Goal: Task Accomplishment & Management: Use online tool/utility

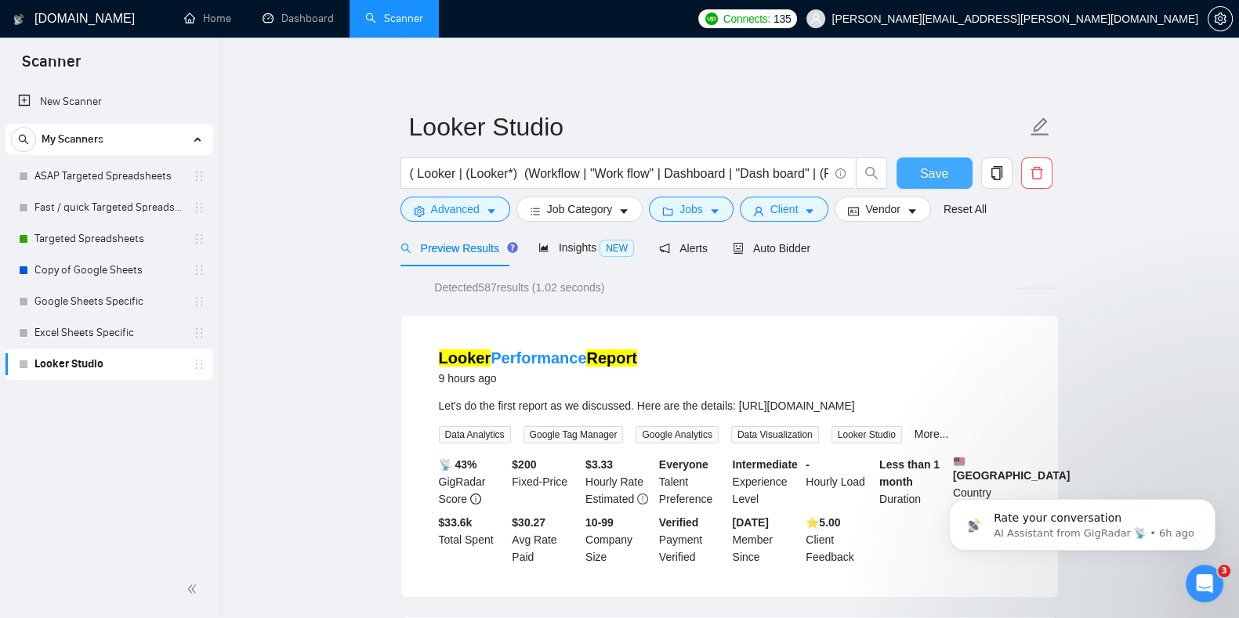
click at [940, 174] on span "Save" at bounding box center [934, 174] width 28 height 20
click at [104, 244] on link "Targeted Spreadsheets" at bounding box center [108, 238] width 149 height 31
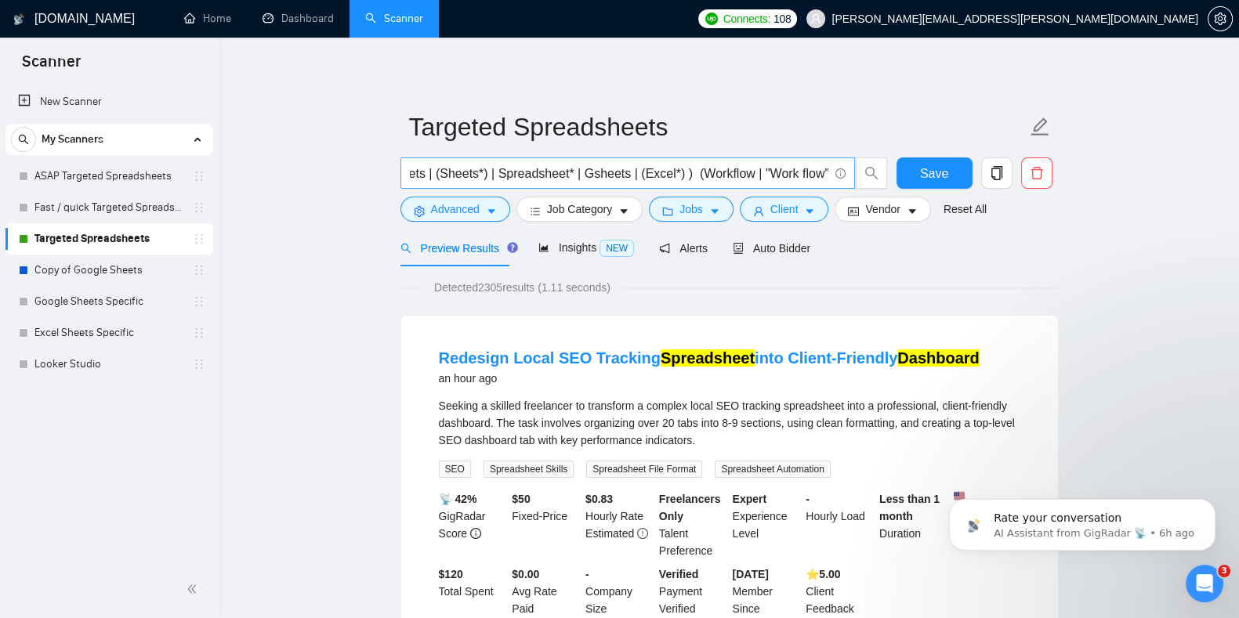
scroll to position [0, 165]
click at [672, 174] on input "("Google Sheets" | Googlesheets | (Sheets*) | Spreadsheet* | Gsheets | (Excel*)…" at bounding box center [619, 174] width 418 height 20
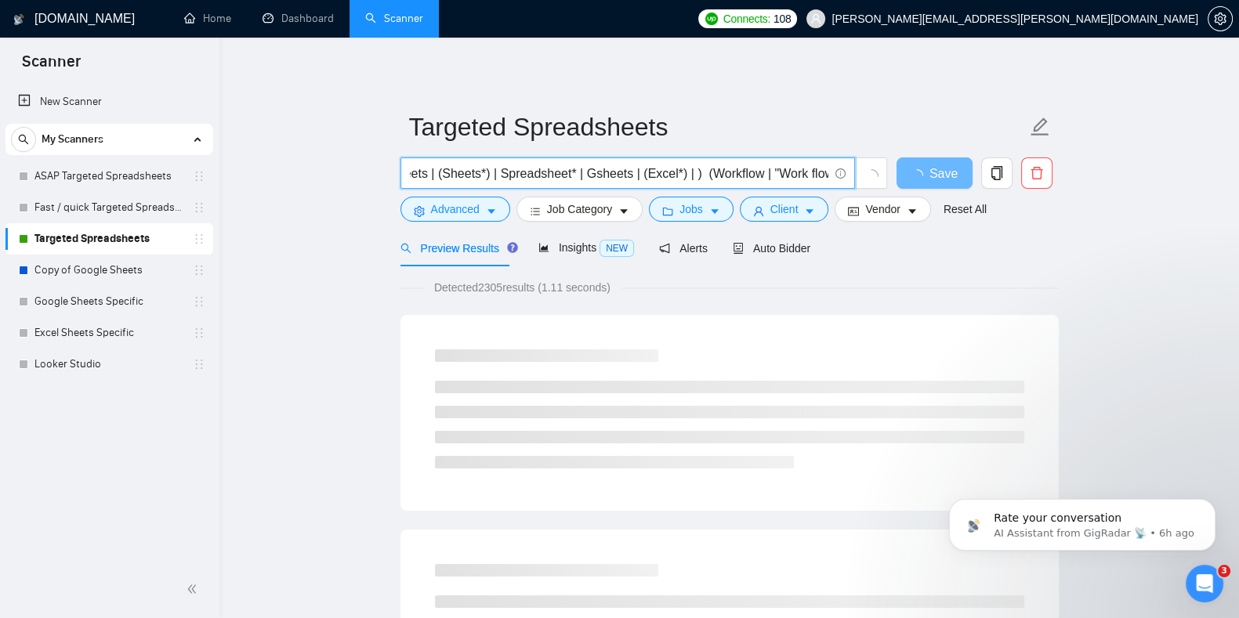
scroll to position [0, 0]
click at [498, 171] on input "("Google Sheets" | Googlesheets | (Sheets*) | Spreadsheet* | Gsheets | (Excel*)…" at bounding box center [619, 174] width 418 height 20
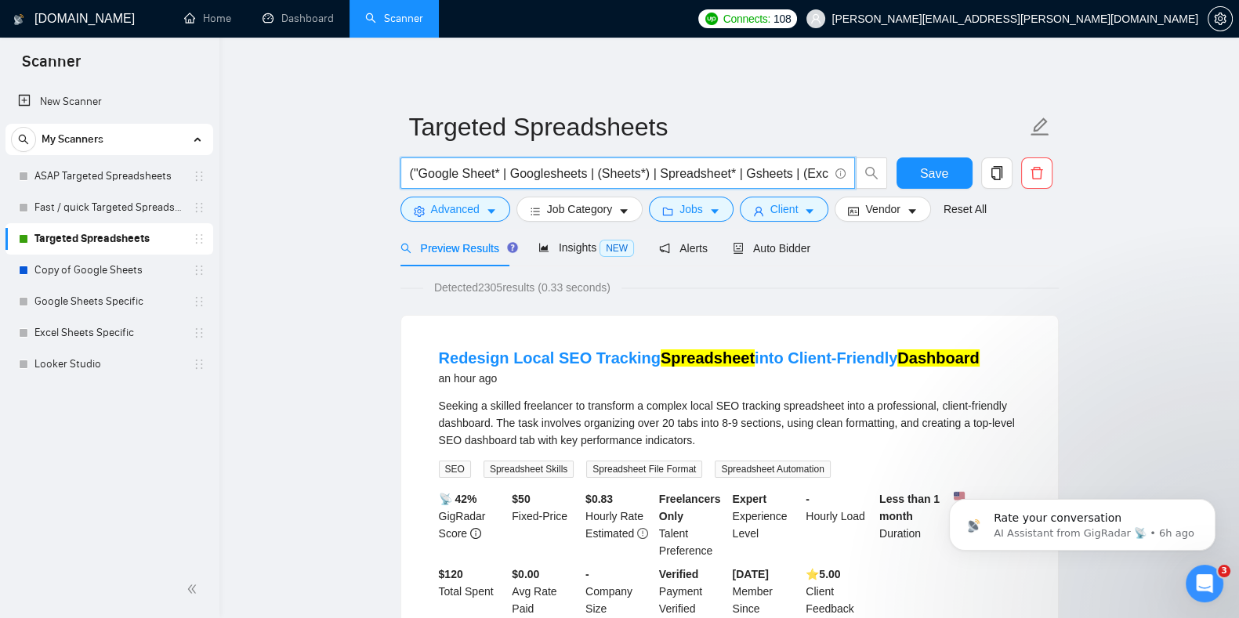
click at [420, 174] on input "("Google Sheet* | Googlesheets | (Sheets*) | Spreadsheet* | Gsheets | (Excel*) …" at bounding box center [619, 174] width 418 height 20
type input "(Google Sheet* | Googlesheets | (Sheets*) | Spreadsheet* | Gsheets | (Excel*) |…"
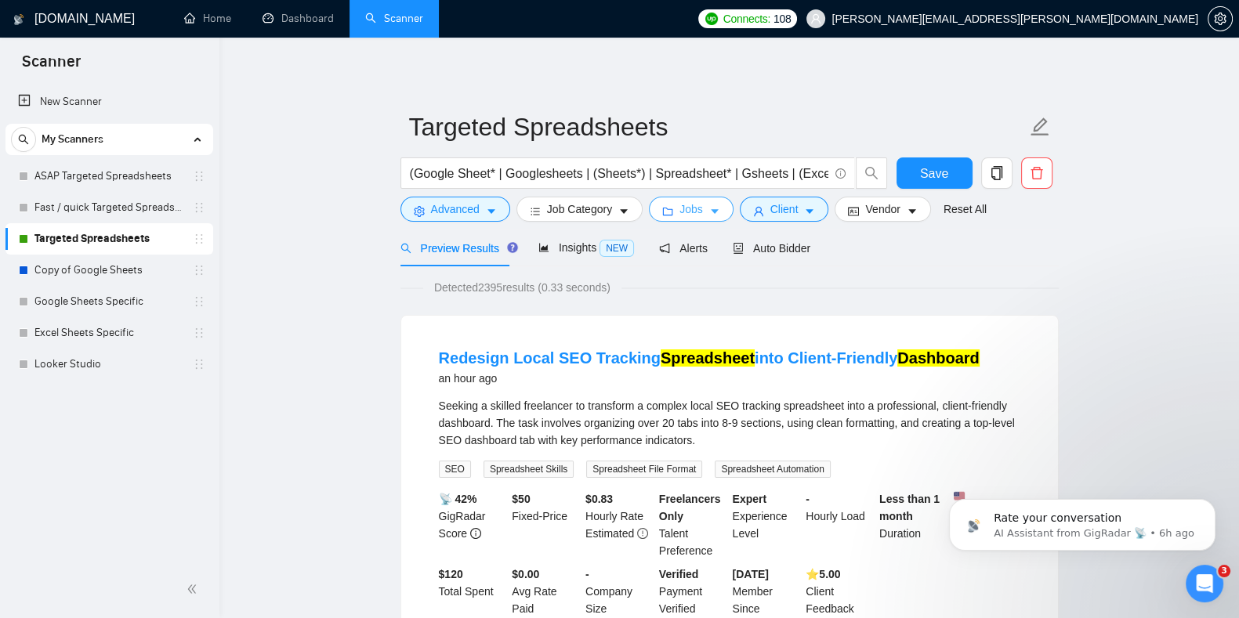
click at [672, 201] on button "Jobs" at bounding box center [691, 209] width 85 height 25
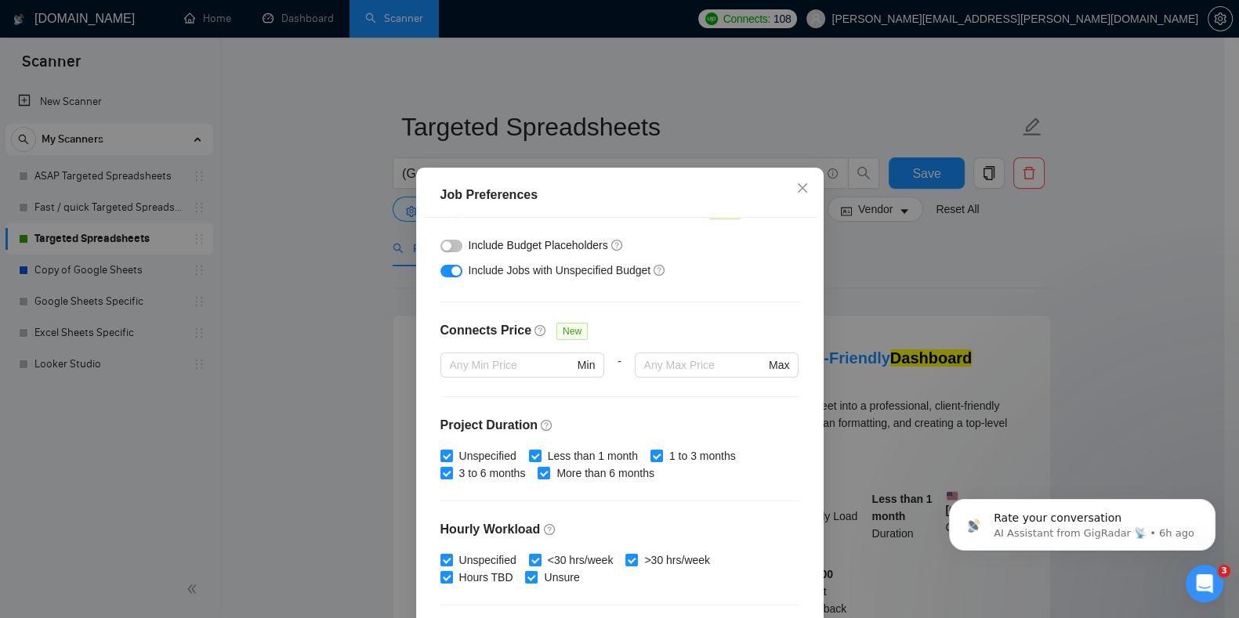
scroll to position [282, 0]
click at [447, 248] on button "button" at bounding box center [451, 245] width 22 height 13
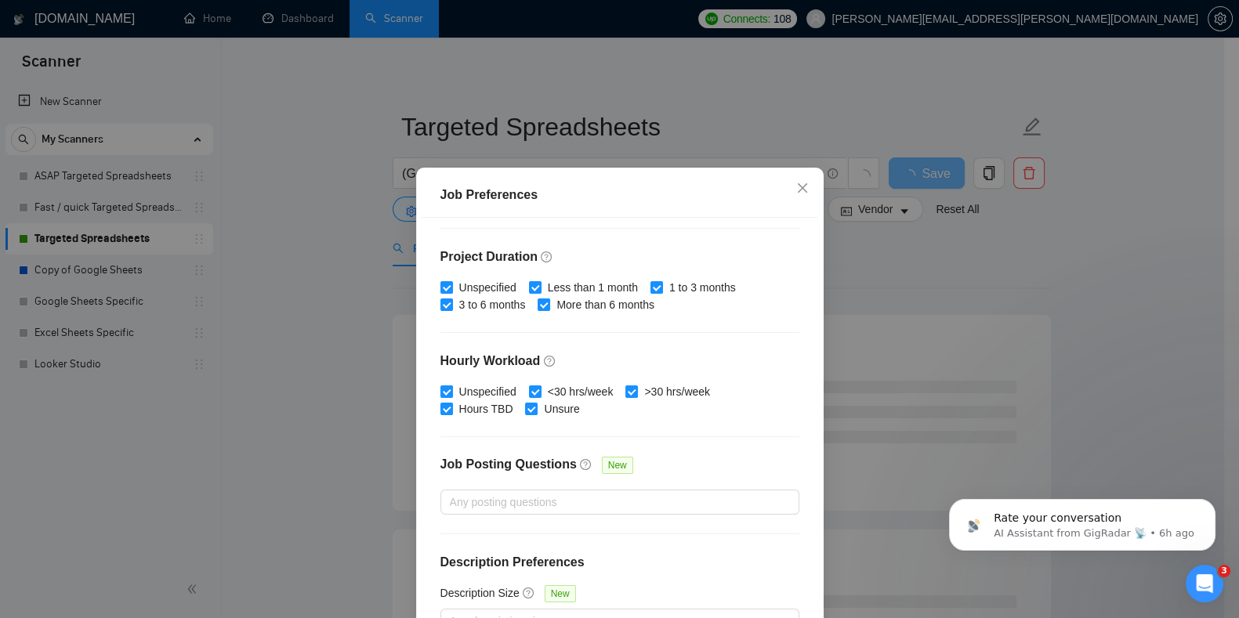
scroll to position [100, 0]
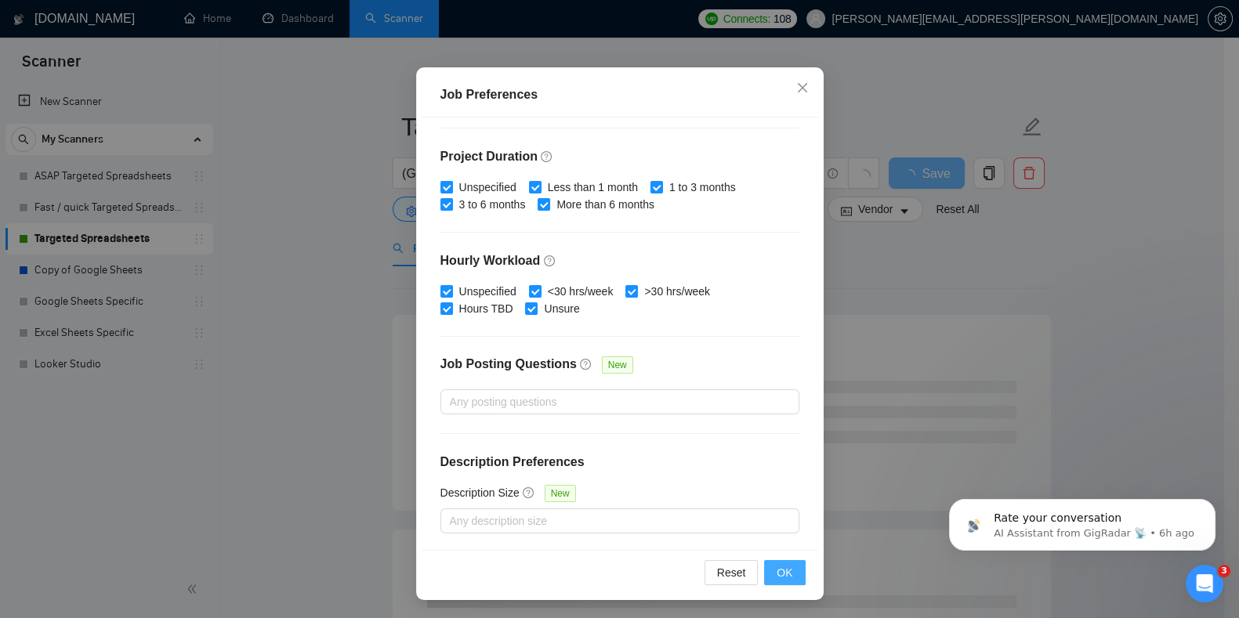
click at [791, 566] on button "OK" at bounding box center [784, 572] width 41 height 25
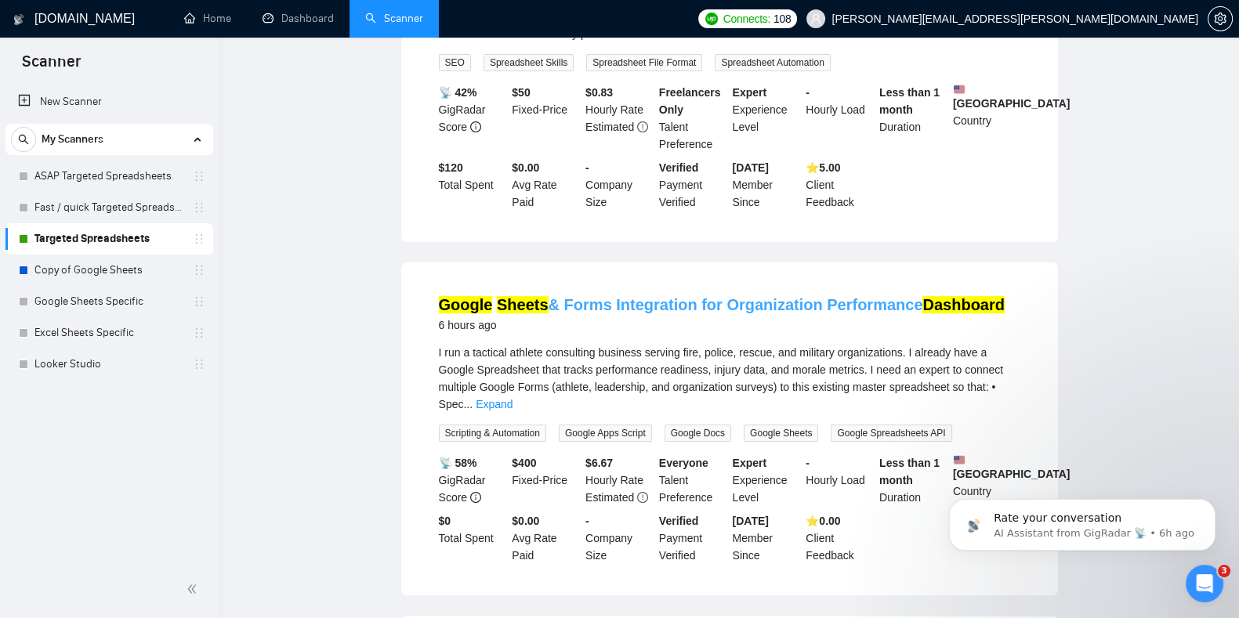
scroll to position [0, 0]
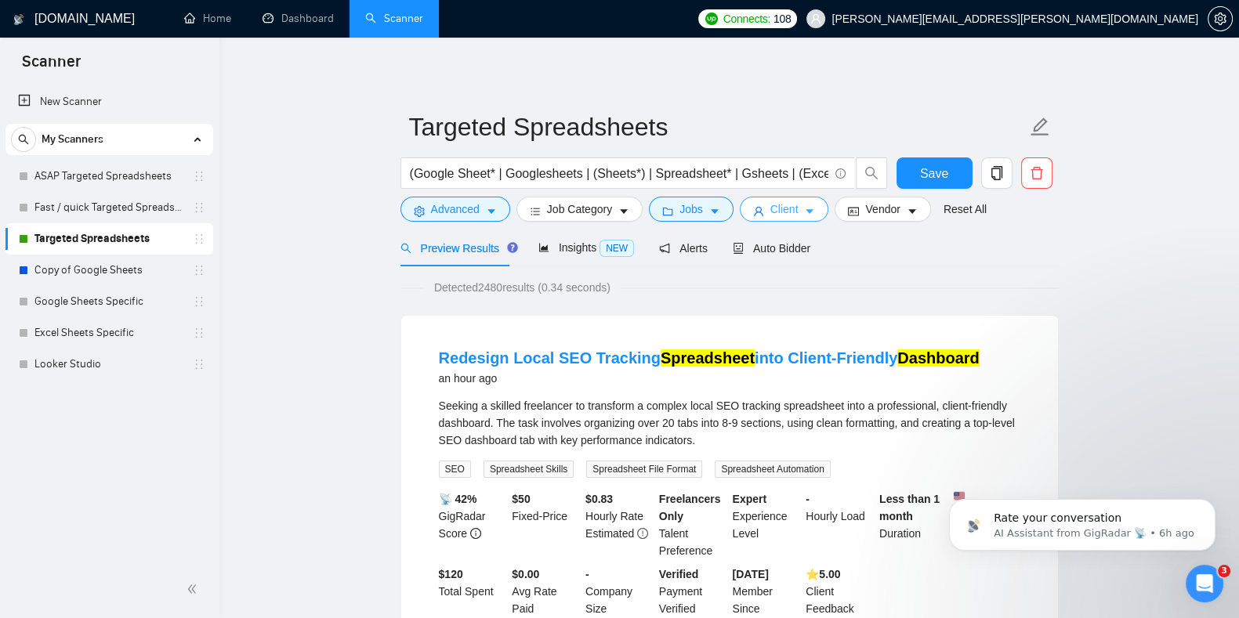
click at [771, 200] on button "Client" at bounding box center [784, 209] width 89 height 25
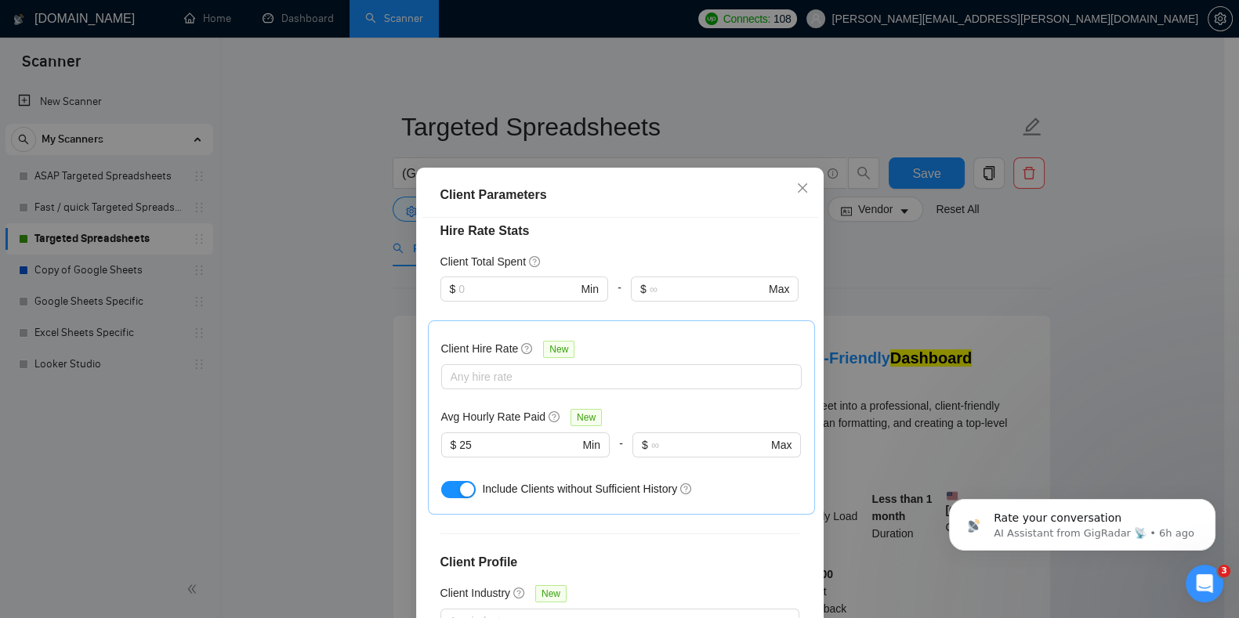
scroll to position [389, 0]
click at [468, 440] on input "25" at bounding box center [518, 444] width 119 height 17
type input "2"
click at [611, 489] on span "Include Clients without Sufficient History" at bounding box center [579, 488] width 195 height 13
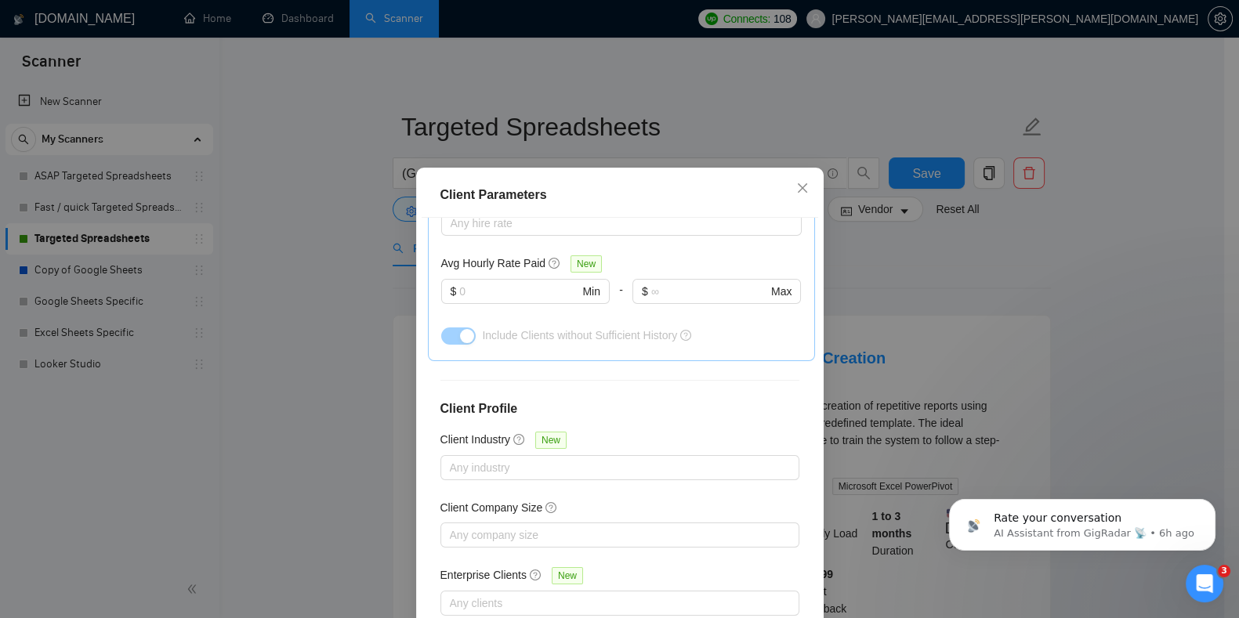
scroll to position [100, 0]
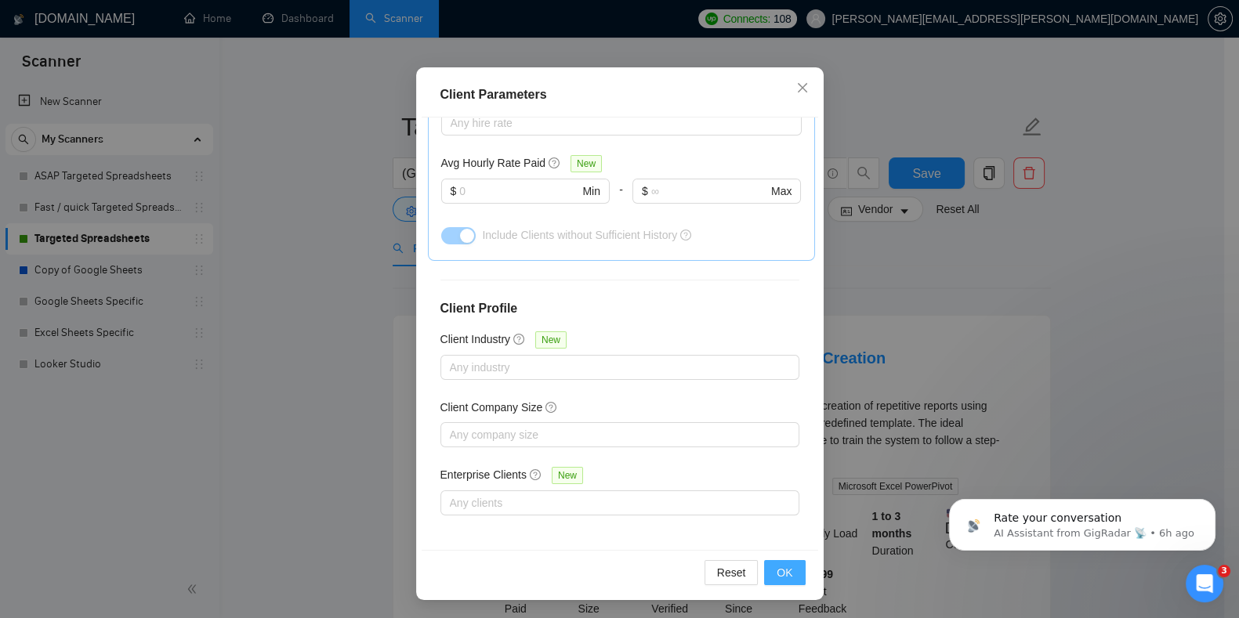
click at [777, 581] on span "OK" at bounding box center [785, 572] width 16 height 17
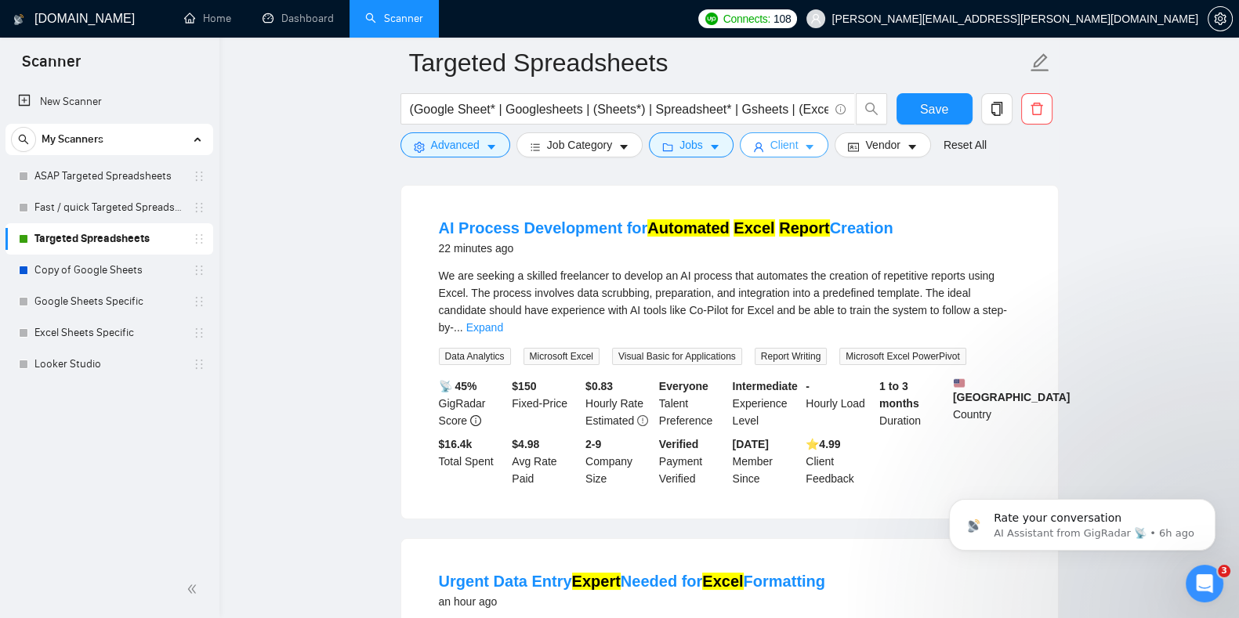
scroll to position [145, 0]
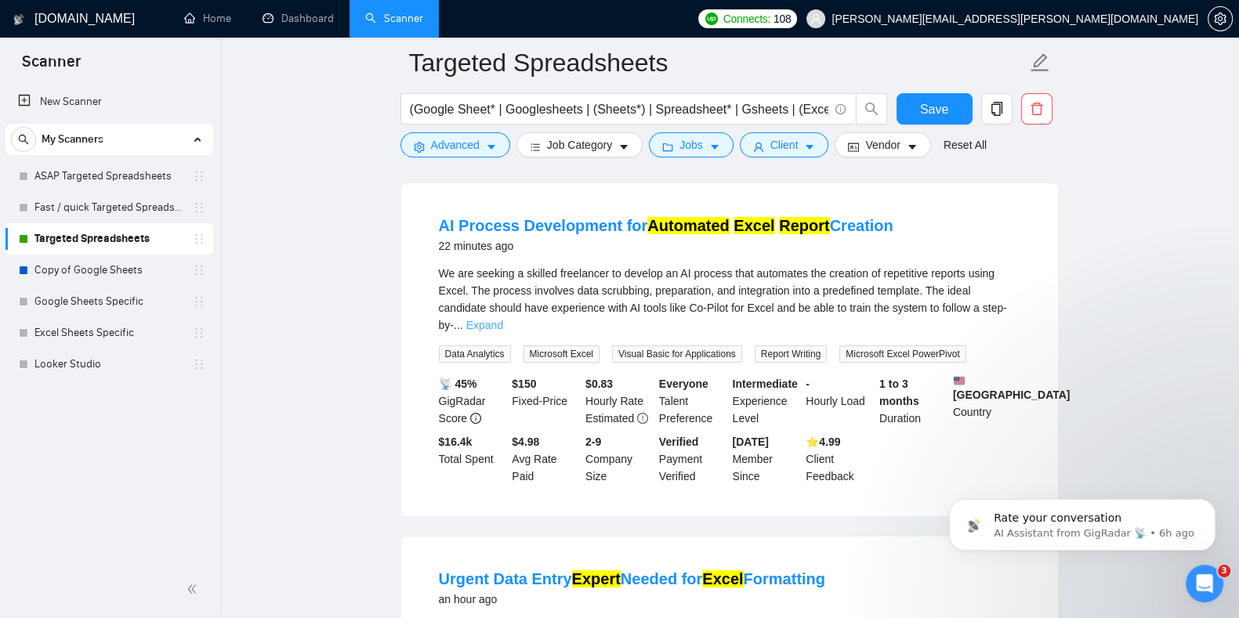
click at [503, 319] on link "Expand" at bounding box center [484, 325] width 37 height 13
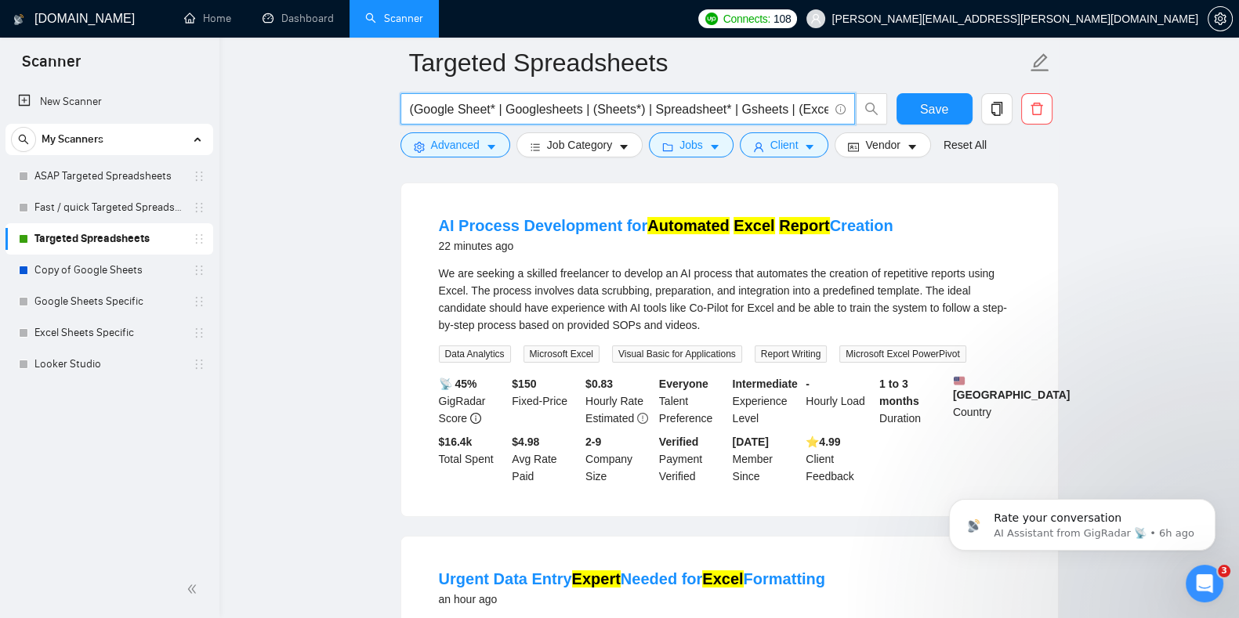
click at [794, 111] on input "(Google Sheet* | Googlesheets | (Sheets*) | Spreadsheet* | Gsheets | (Excel*) |…" at bounding box center [619, 110] width 418 height 20
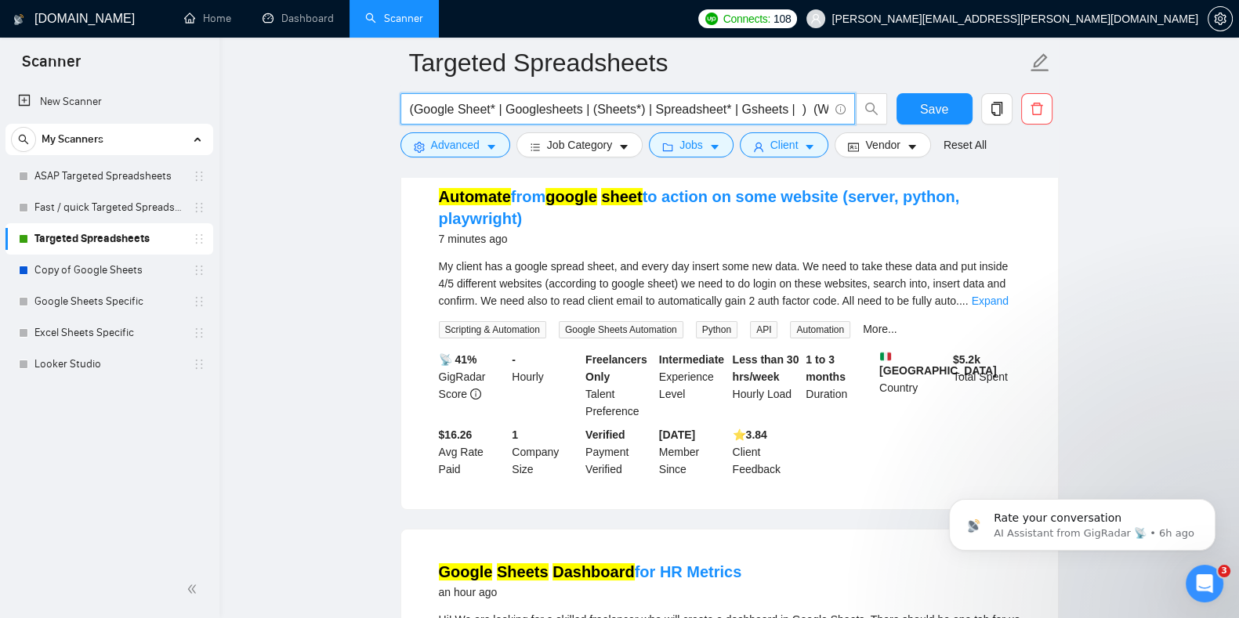
scroll to position [160, 0]
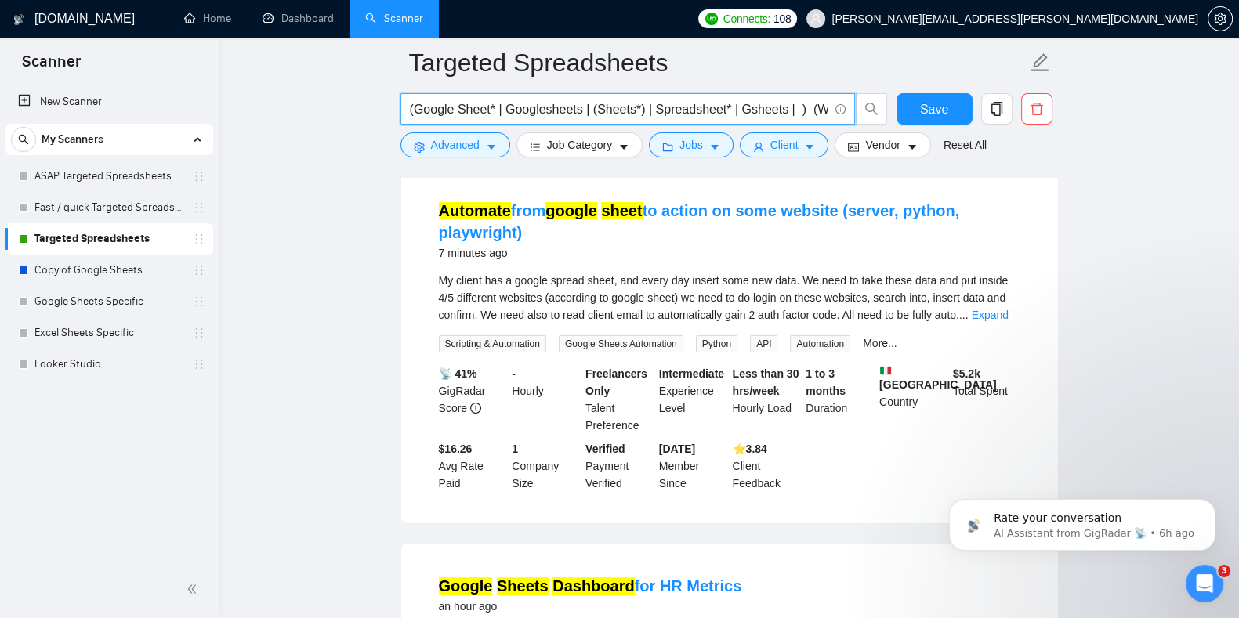
type input "(Google Sheet* | Googlesheets | (Sheets*) | Spreadsheet* | Gsheets | ) (Workflo…"
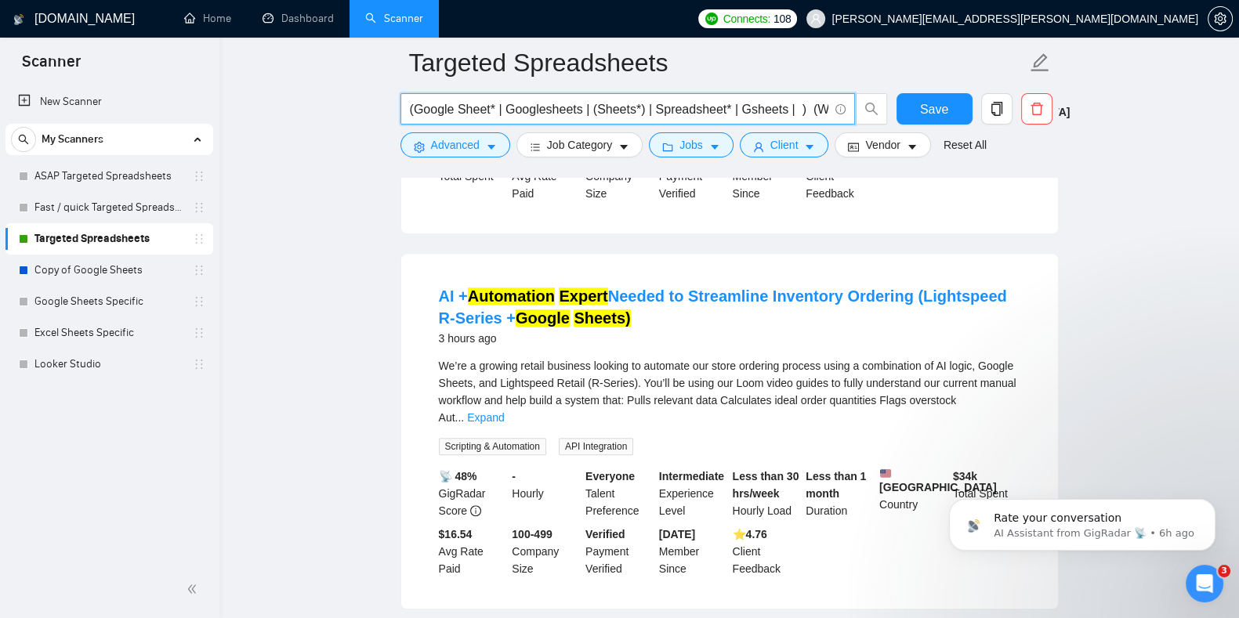
scroll to position [1512, 0]
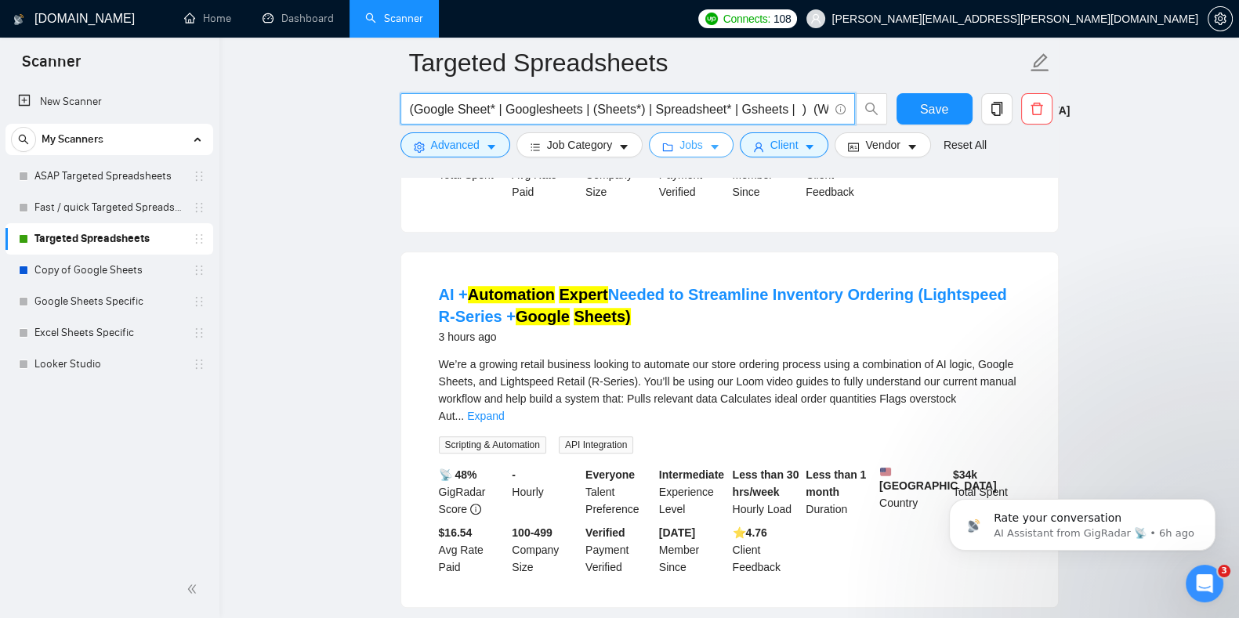
click at [694, 150] on span "Jobs" at bounding box center [691, 144] width 24 height 17
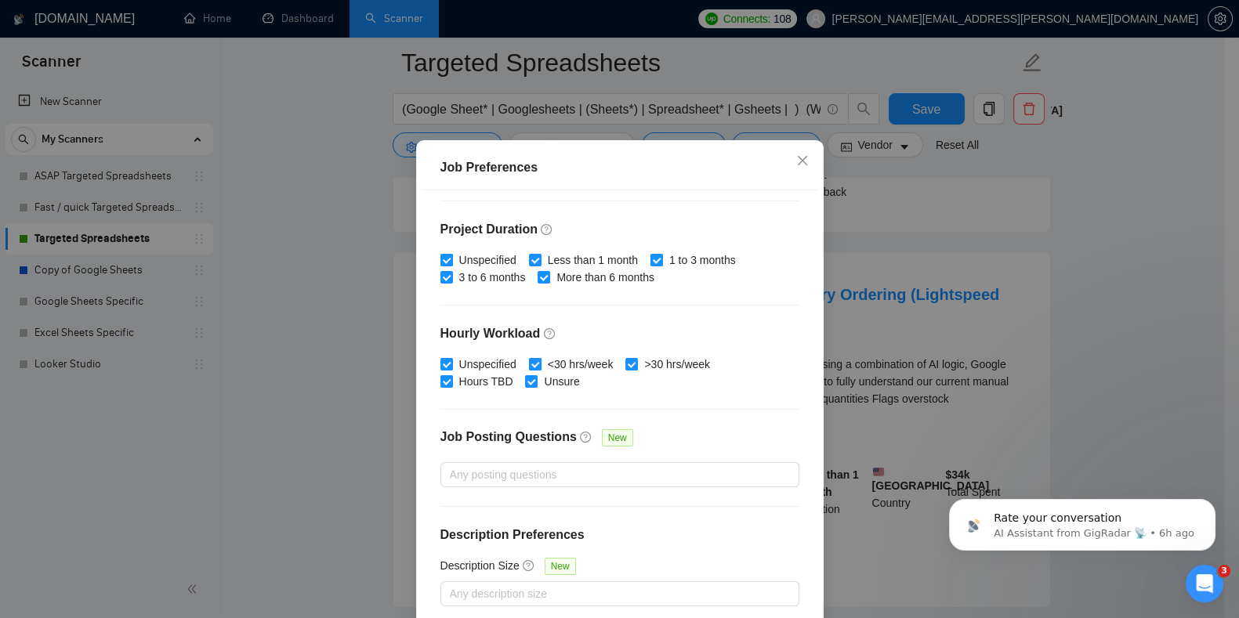
scroll to position [100, 0]
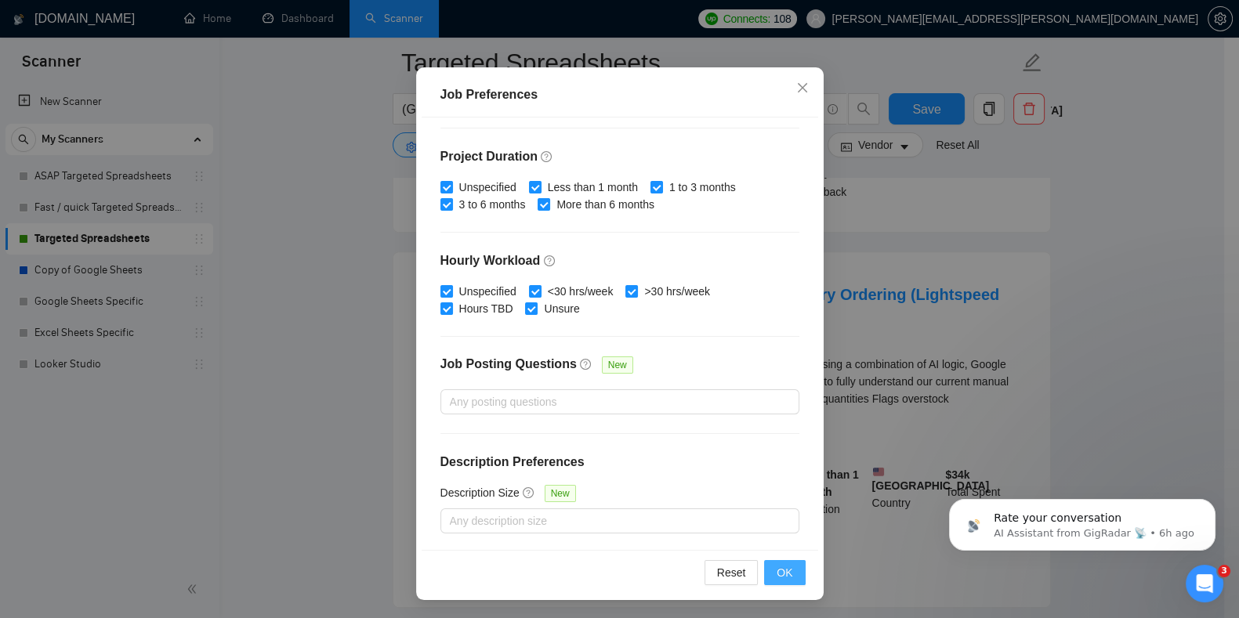
click at [777, 576] on span "OK" at bounding box center [785, 572] width 16 height 17
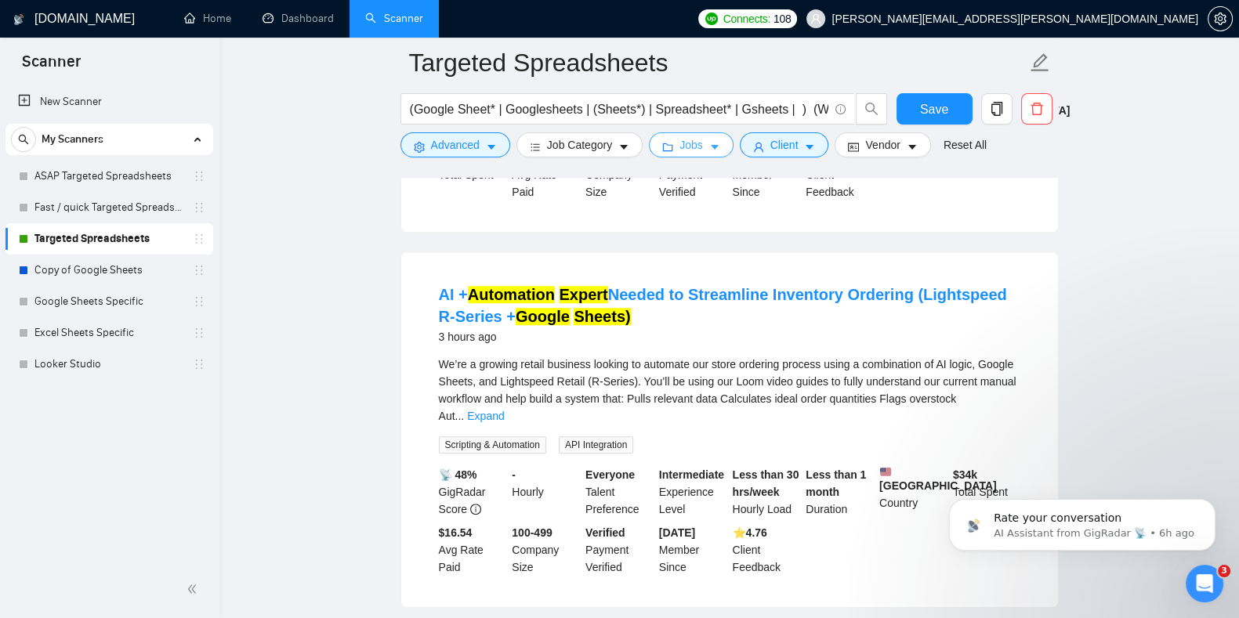
click at [697, 158] on button "Jobs" at bounding box center [691, 144] width 85 height 25
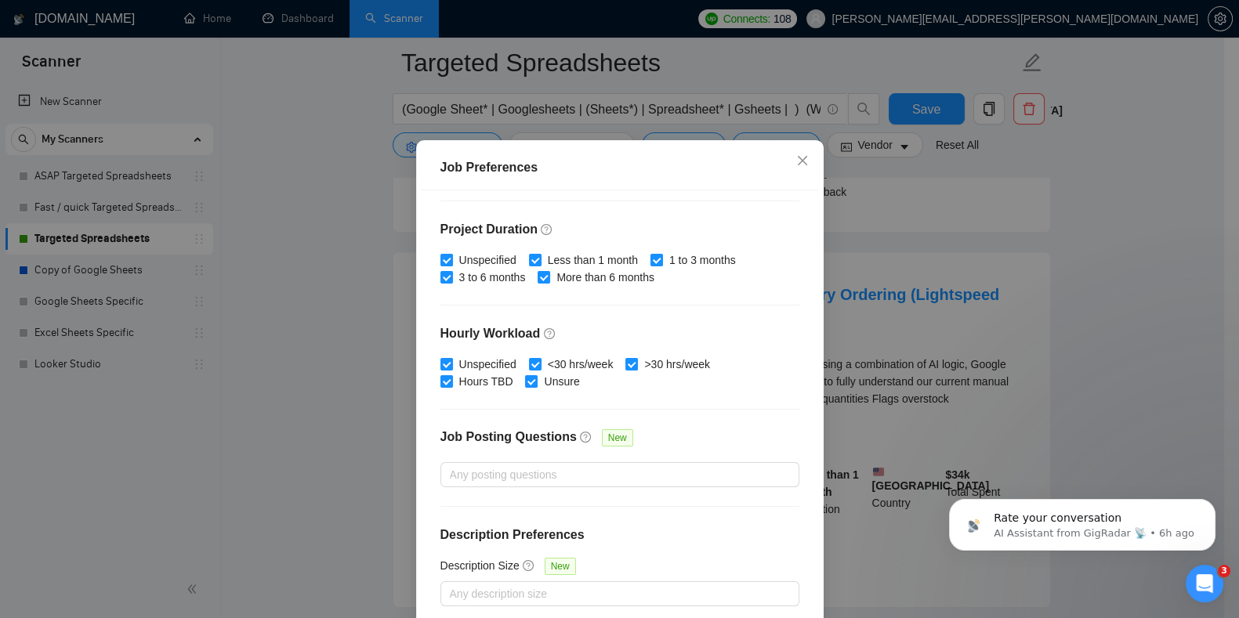
scroll to position [100, 0]
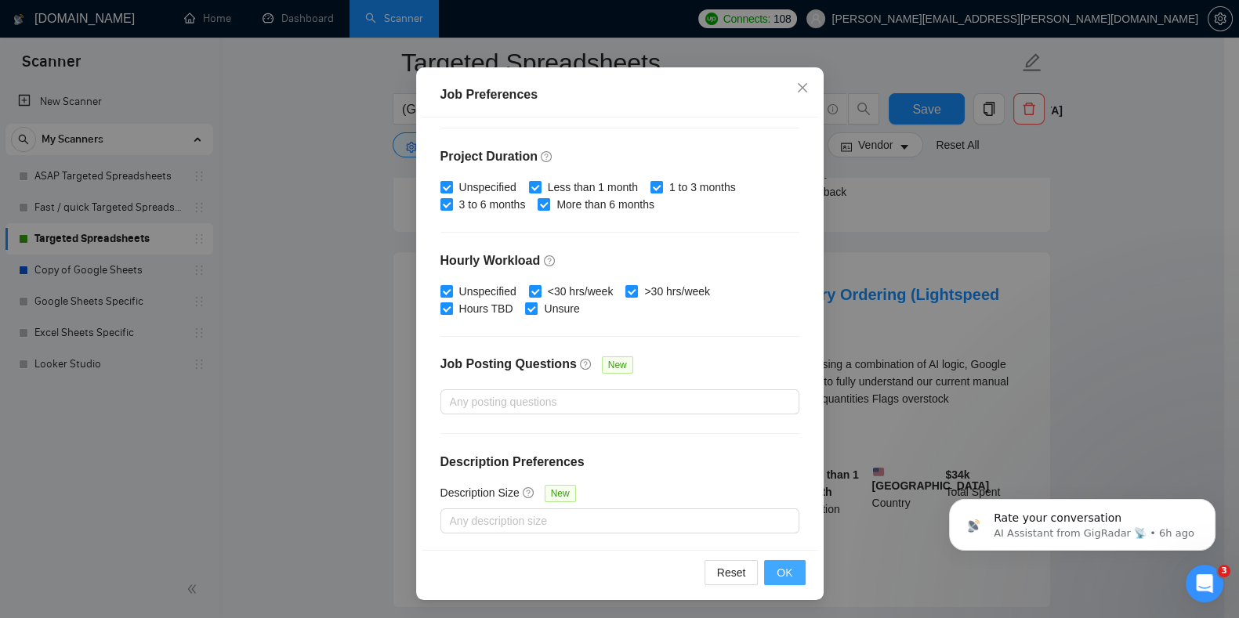
click at [777, 569] on span "OK" at bounding box center [785, 572] width 16 height 17
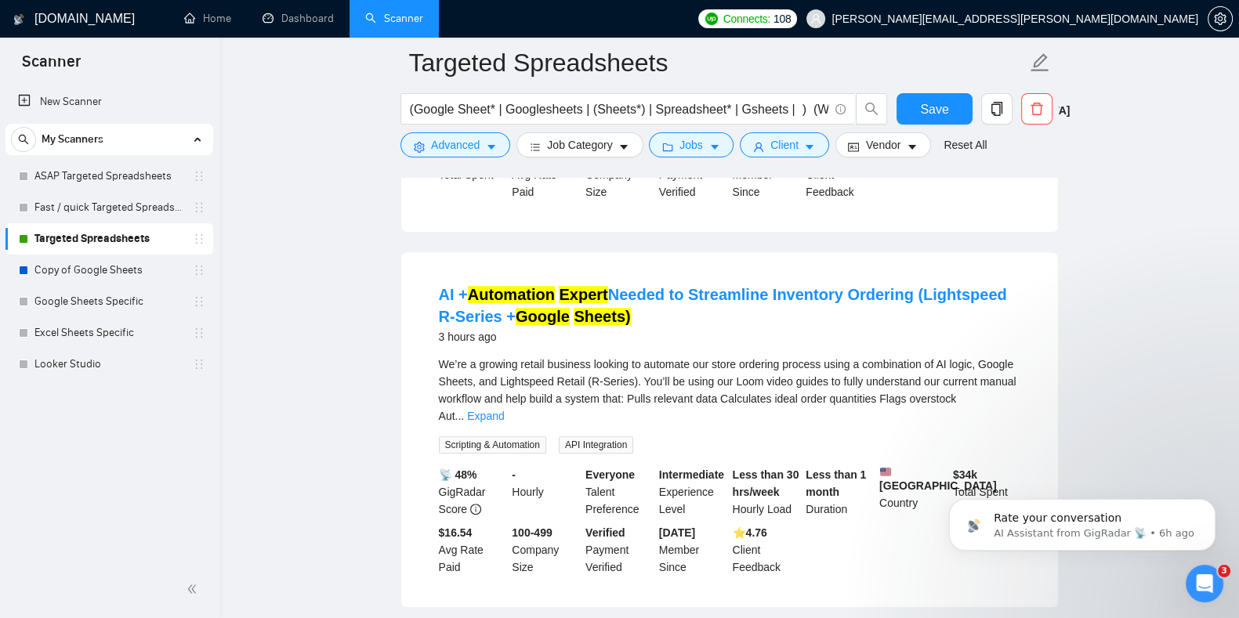
click at [470, 158] on form "Targeted Spreadsheets (Google Sheet* | Googlesheets | (Sheets*) | Spreadsheet* …" at bounding box center [729, 102] width 658 height 128
click at [473, 150] on span "Advanced" at bounding box center [455, 144] width 49 height 17
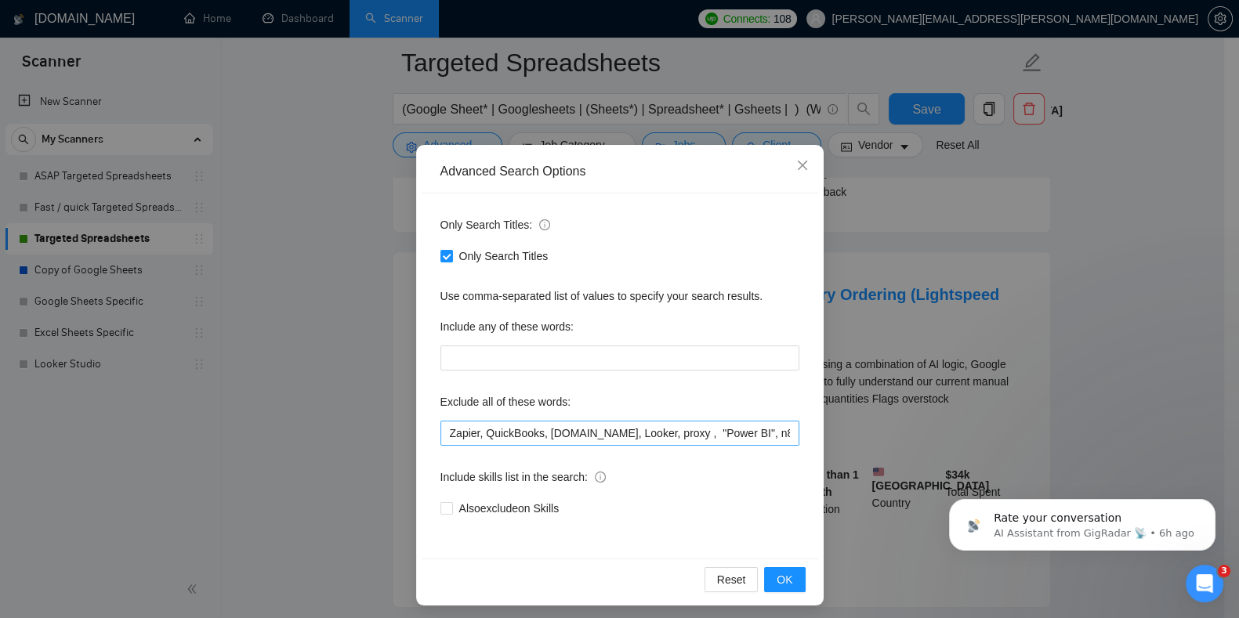
scroll to position [0, 42]
click at [780, 436] on input "Zapier, QuickBooks, [DOMAIN_NAME], Looker, proxy , "Power BI", n8n, "Web scrapi…" at bounding box center [619, 433] width 359 height 25
type input "Zapier, QuickBooks, [DOMAIN_NAME], Looker, proxy , "Power BI", n8n, "Web scrapi…"
click at [780, 581] on span "OK" at bounding box center [785, 579] width 16 height 17
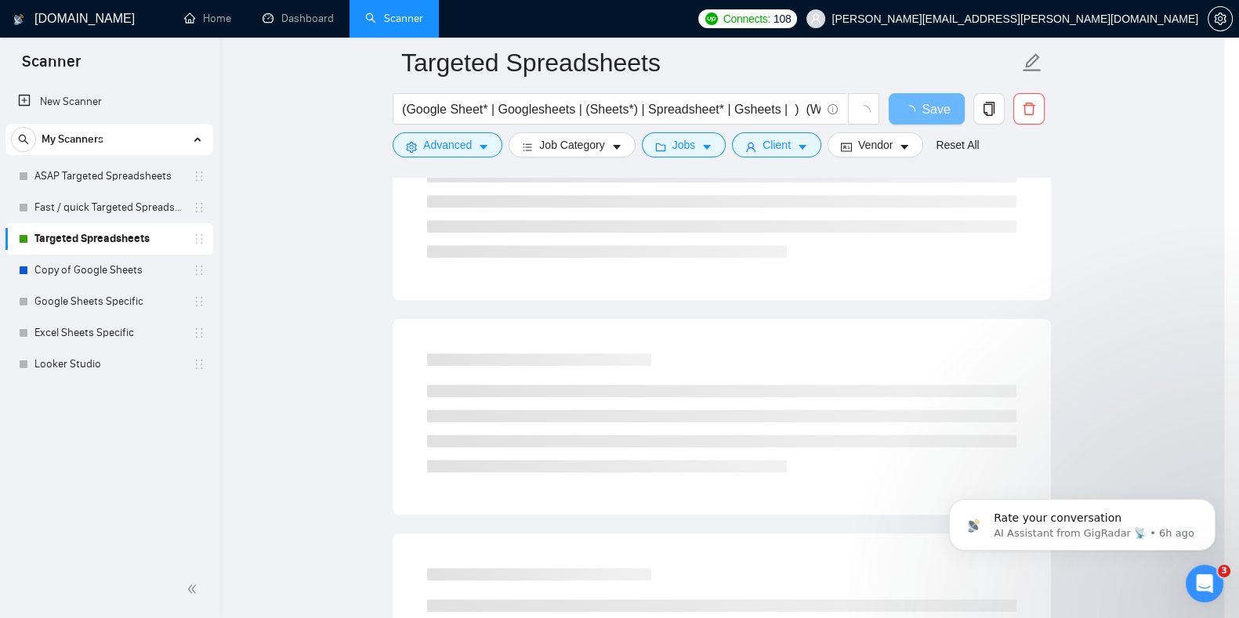
scroll to position [0, 0]
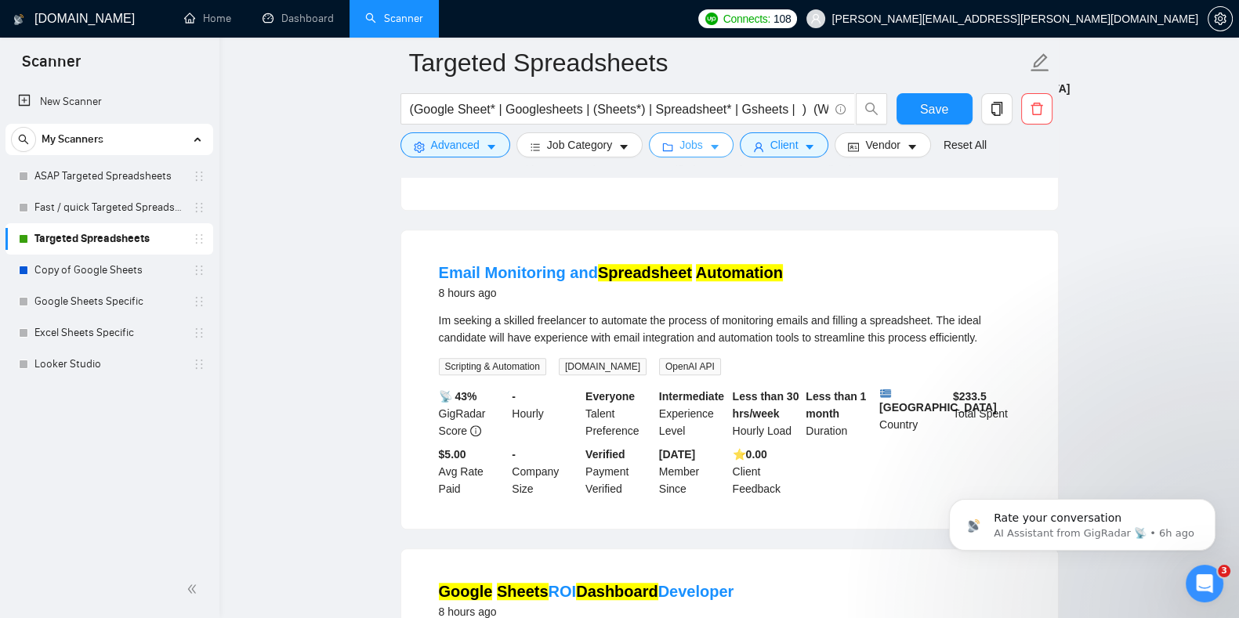
click at [674, 142] on button "Jobs" at bounding box center [691, 144] width 85 height 25
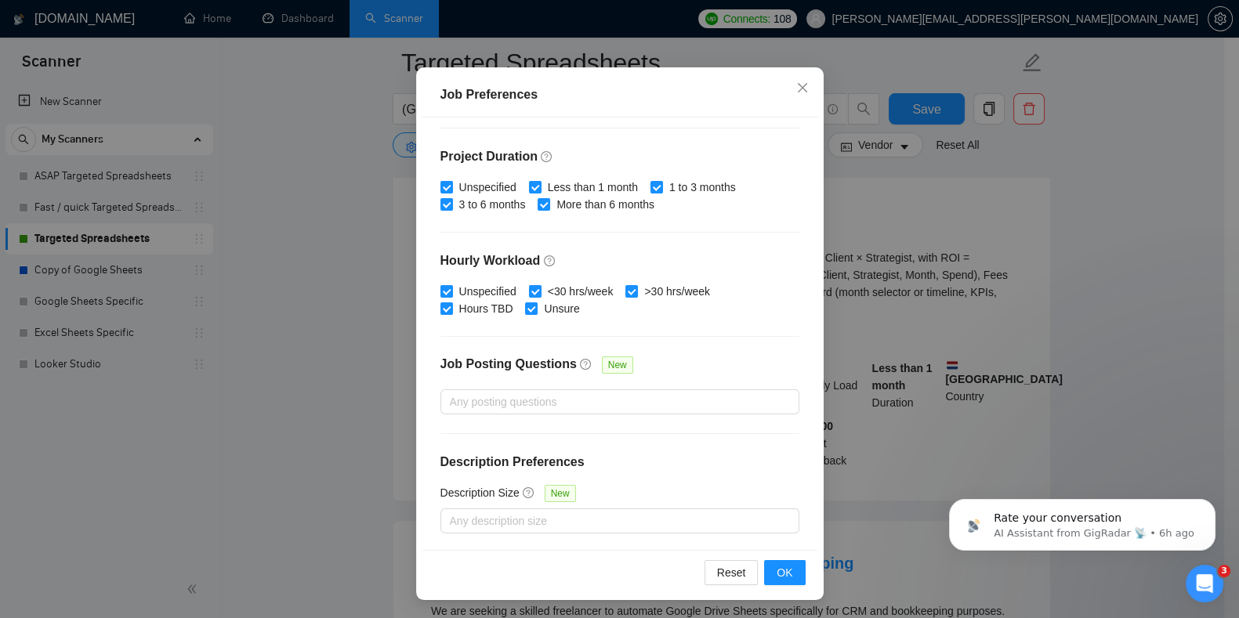
scroll to position [1882, 0]
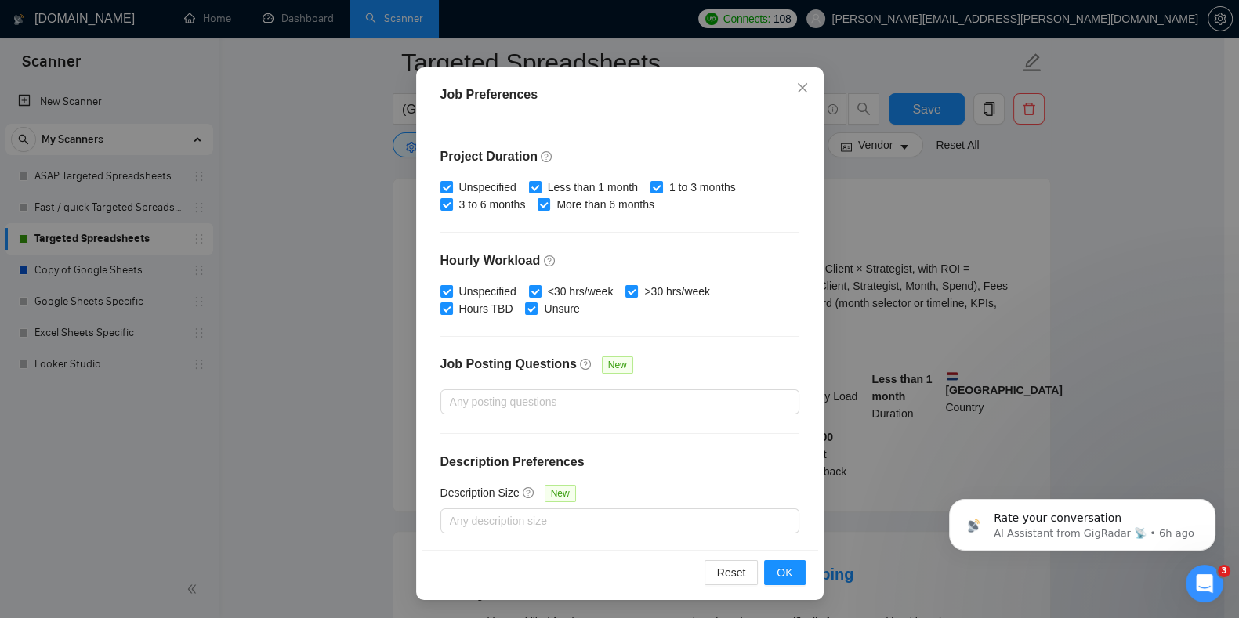
click at [1003, 288] on div "Job Preferences Budget Project Type All Fixed Price Hourly Rate Fixed Price Bud…" at bounding box center [619, 309] width 1239 height 618
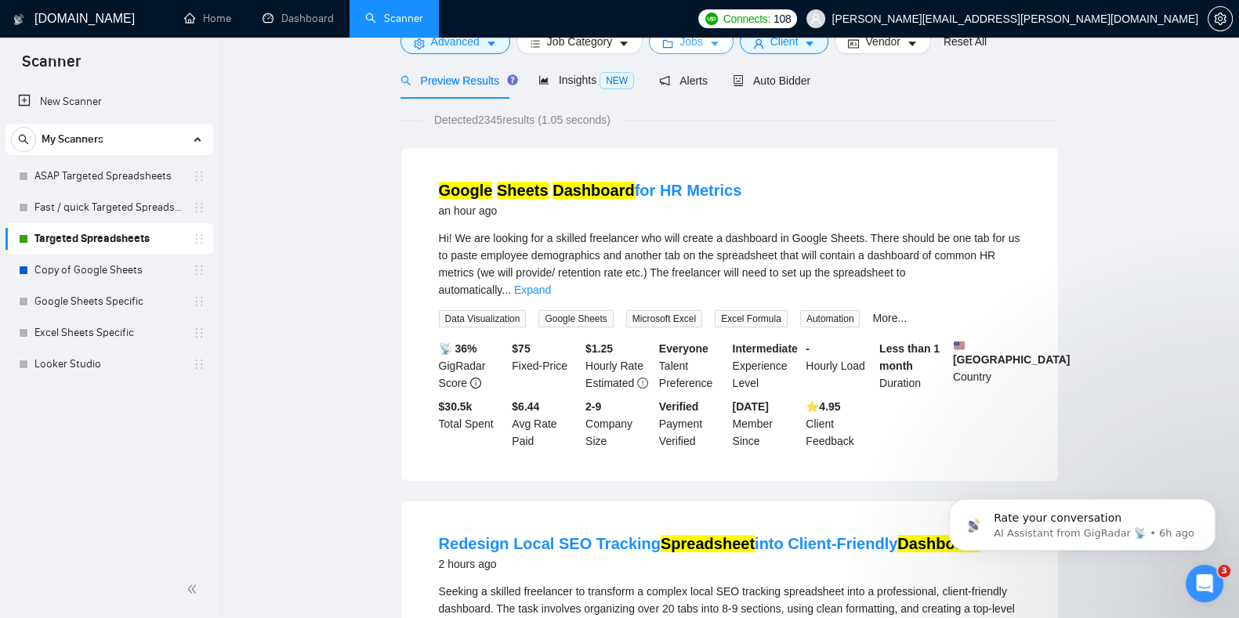
scroll to position [0, 0]
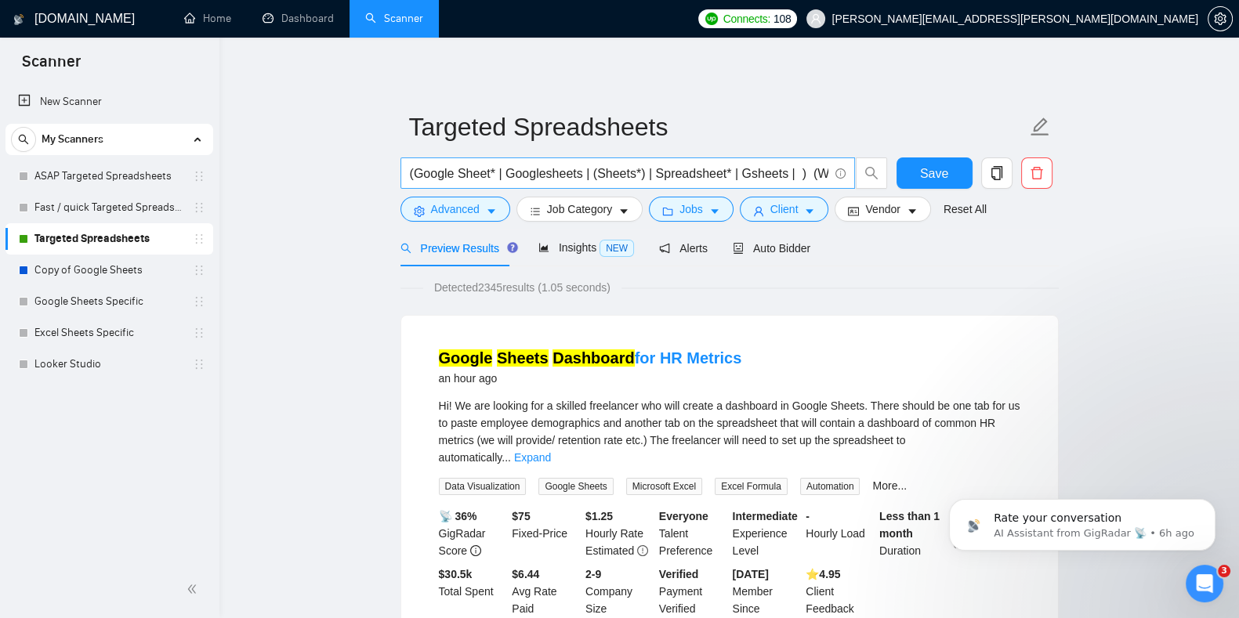
click at [784, 169] on input "(Google Sheet* | Googlesheets | (Sheets*) | Spreadsheet* | Gsheets | ) (Workflo…" at bounding box center [619, 174] width 418 height 20
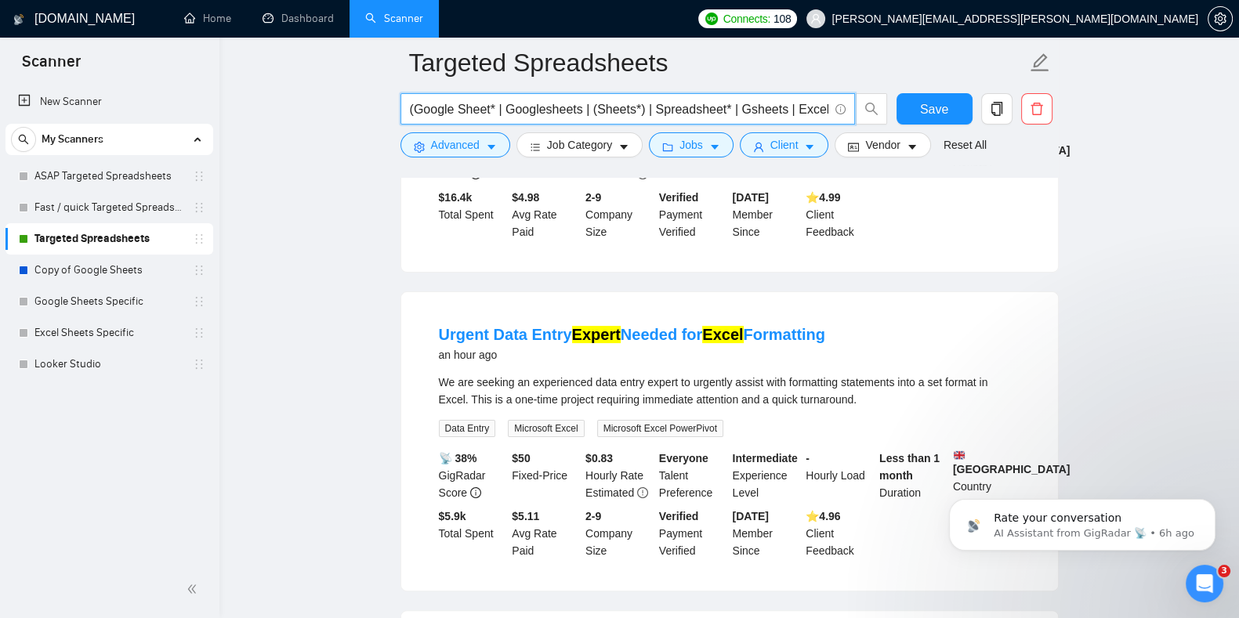
scroll to position [391, 0]
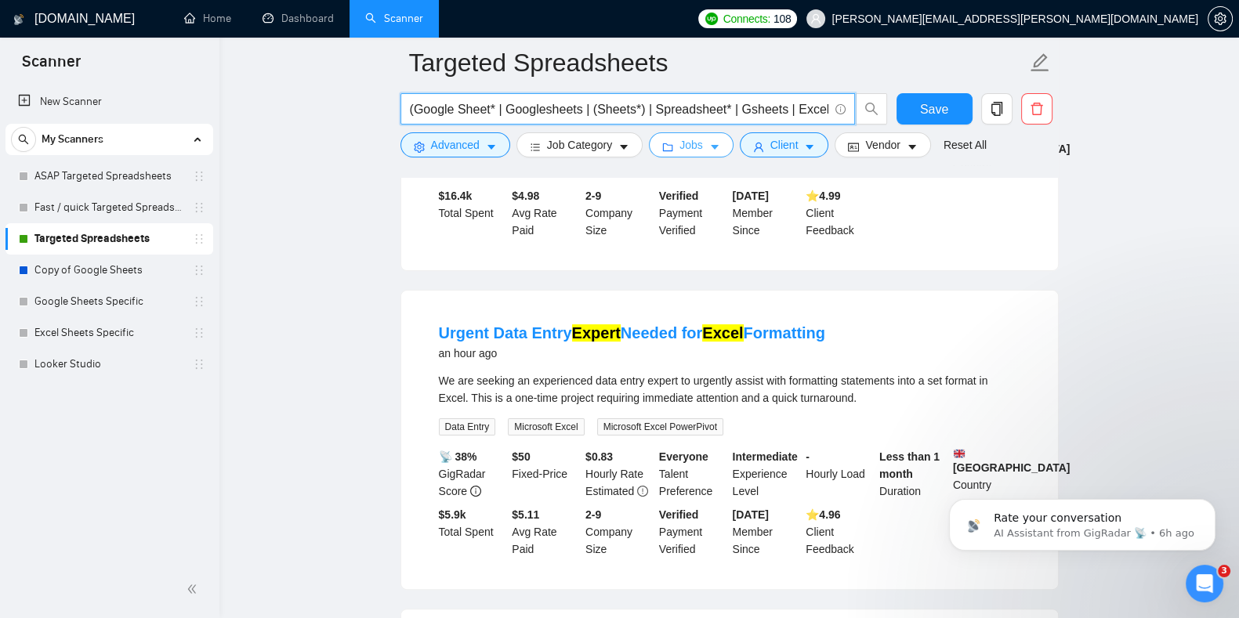
type input "(Google Sheet* | Googlesheets | (Sheets*) | Spreadsheet* | Gsheets | Excel ) (W…"
click at [683, 154] on button "Jobs" at bounding box center [691, 144] width 85 height 25
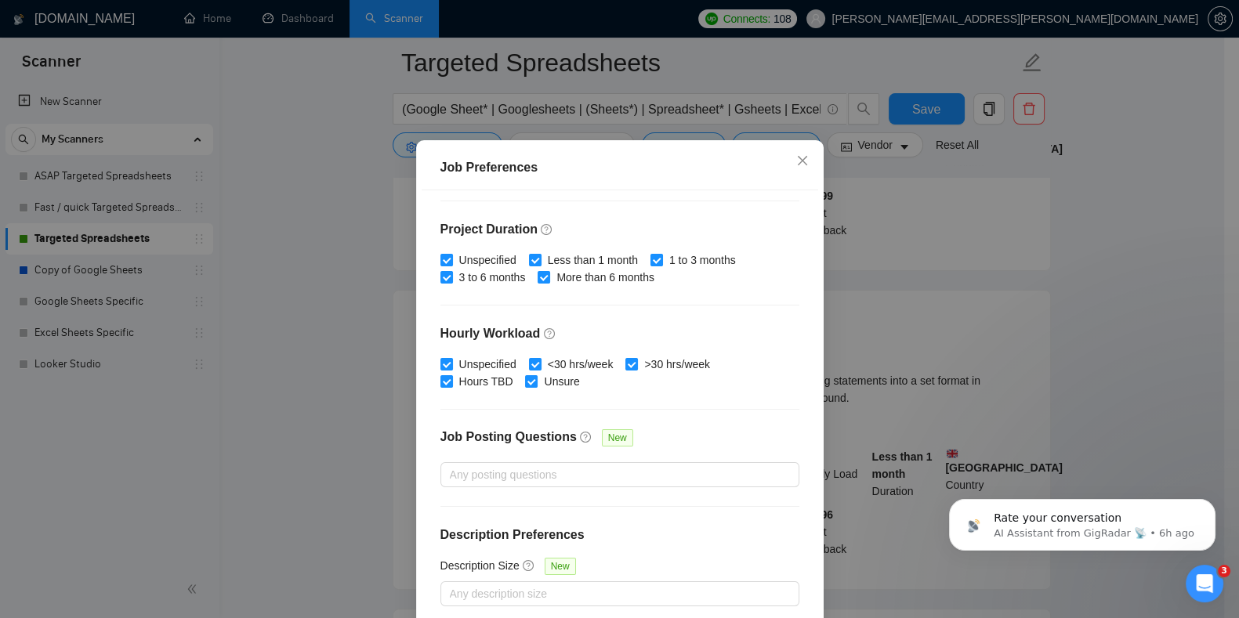
scroll to position [100, 0]
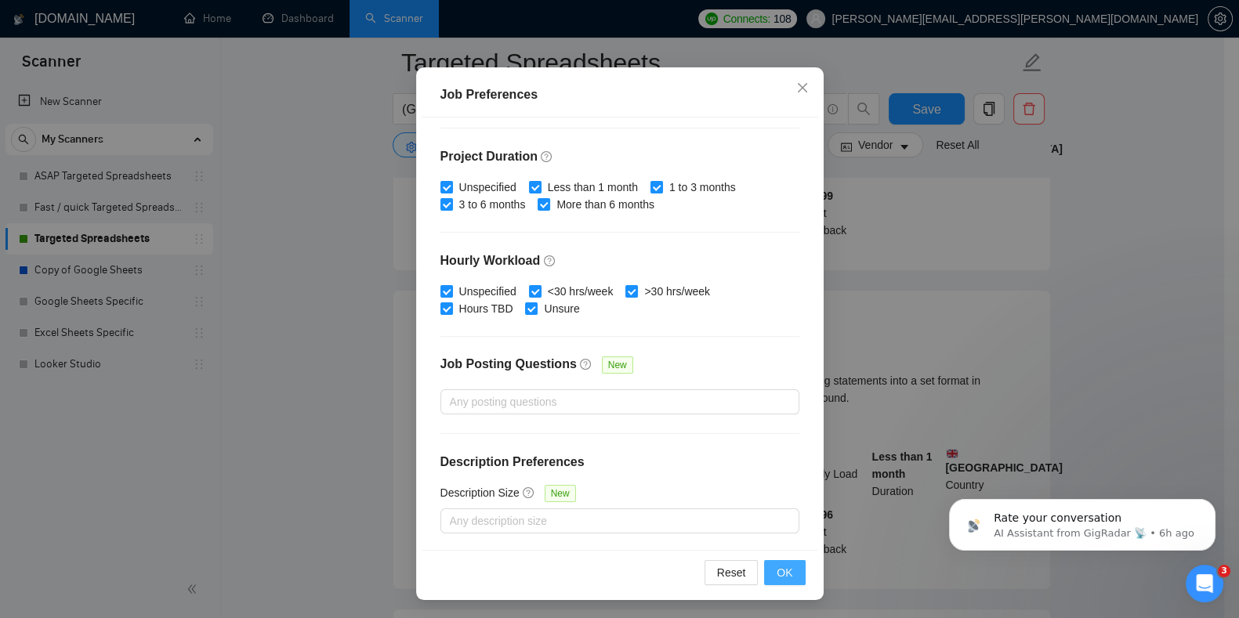
click at [791, 574] on button "OK" at bounding box center [784, 572] width 41 height 25
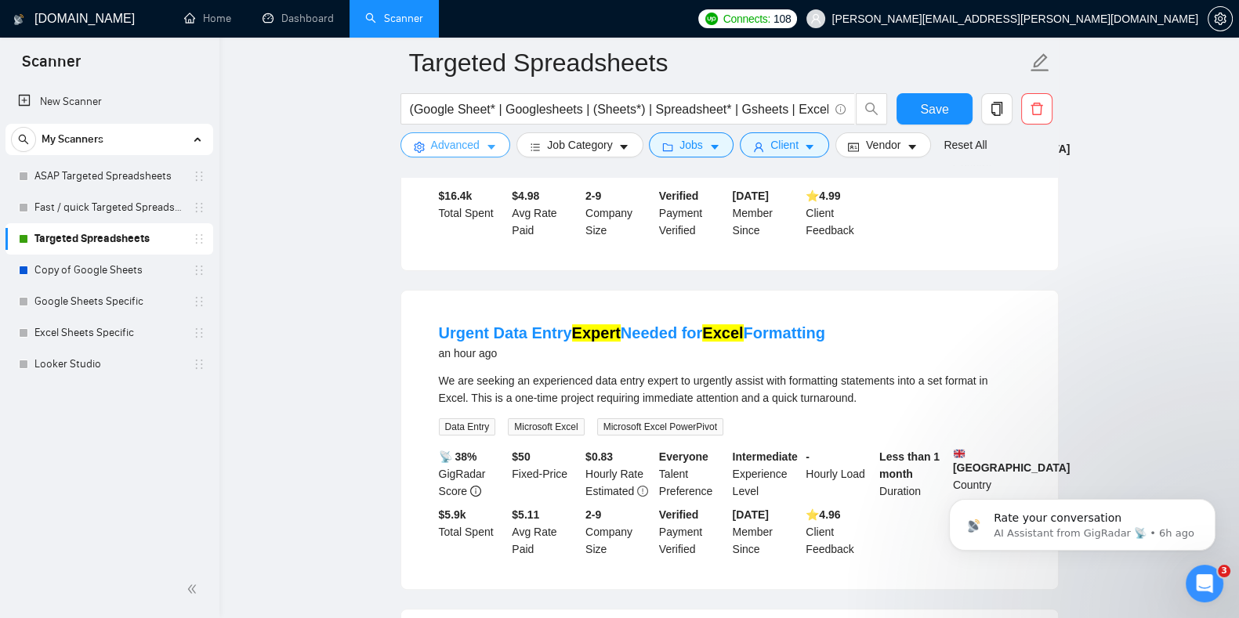
click at [479, 145] on button "Advanced" at bounding box center [455, 144] width 110 height 25
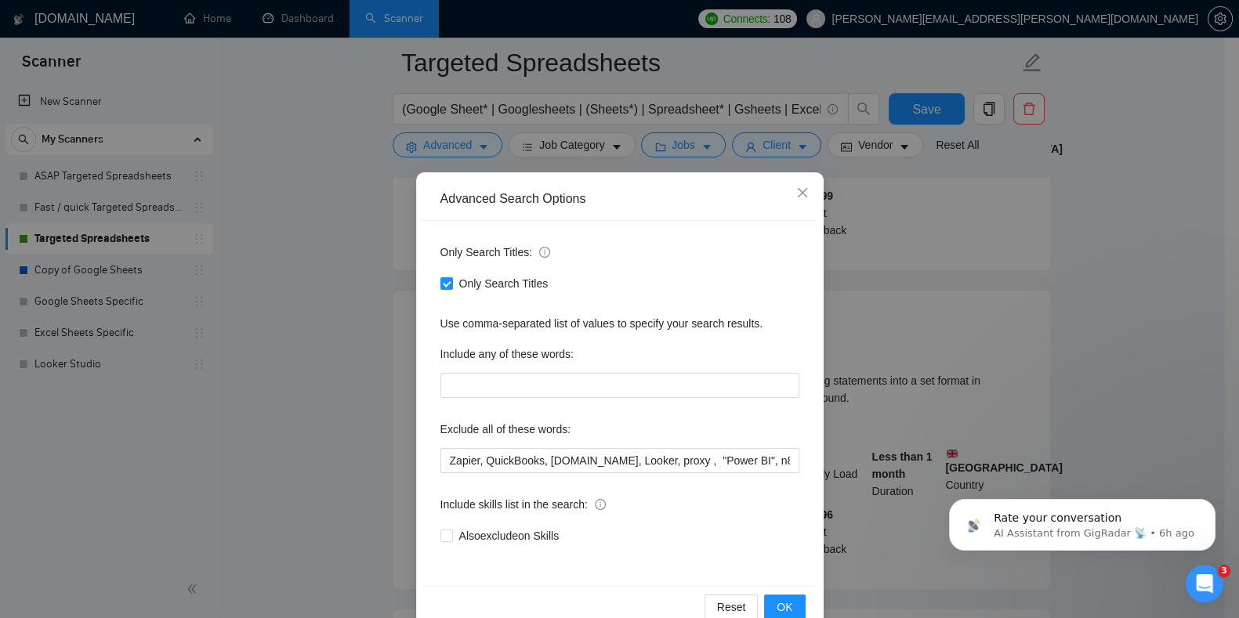
scroll to position [33, 0]
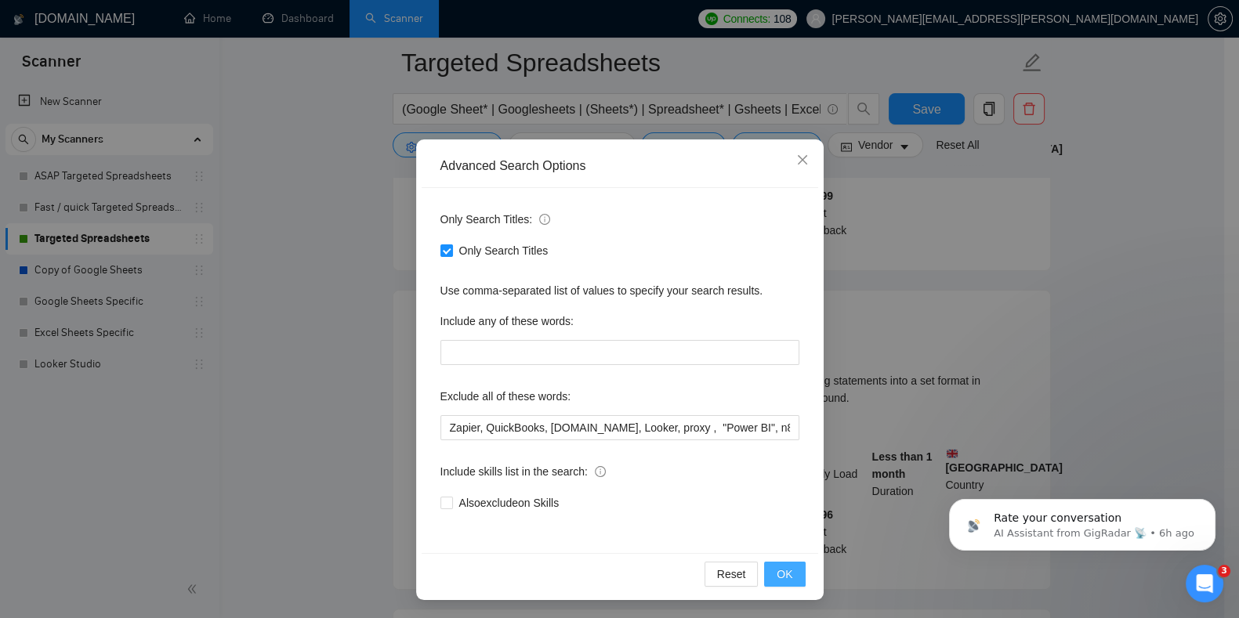
click at [795, 576] on button "OK" at bounding box center [784, 574] width 41 height 25
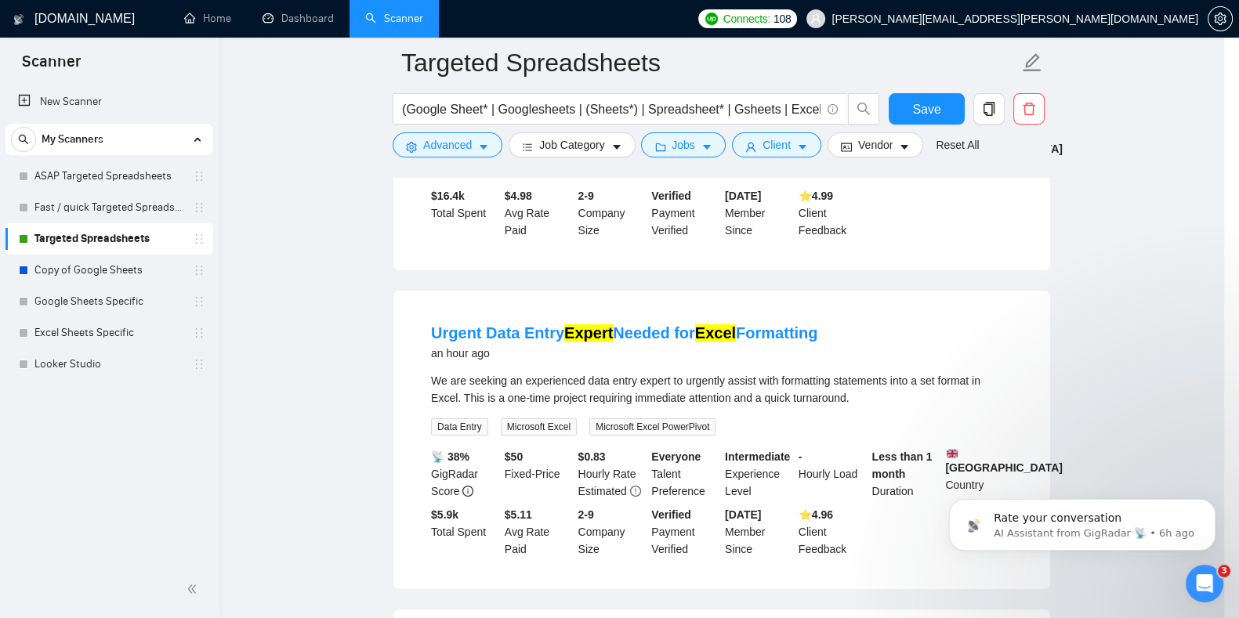
scroll to position [0, 0]
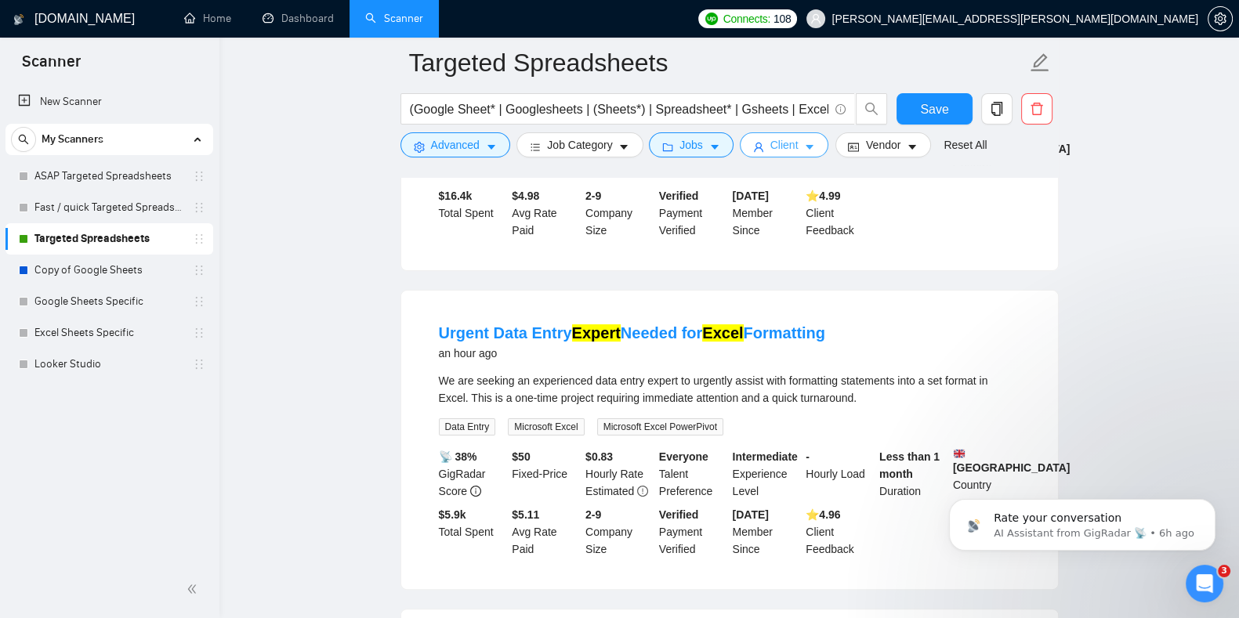
click at [770, 147] on span "Client" at bounding box center [784, 144] width 28 height 17
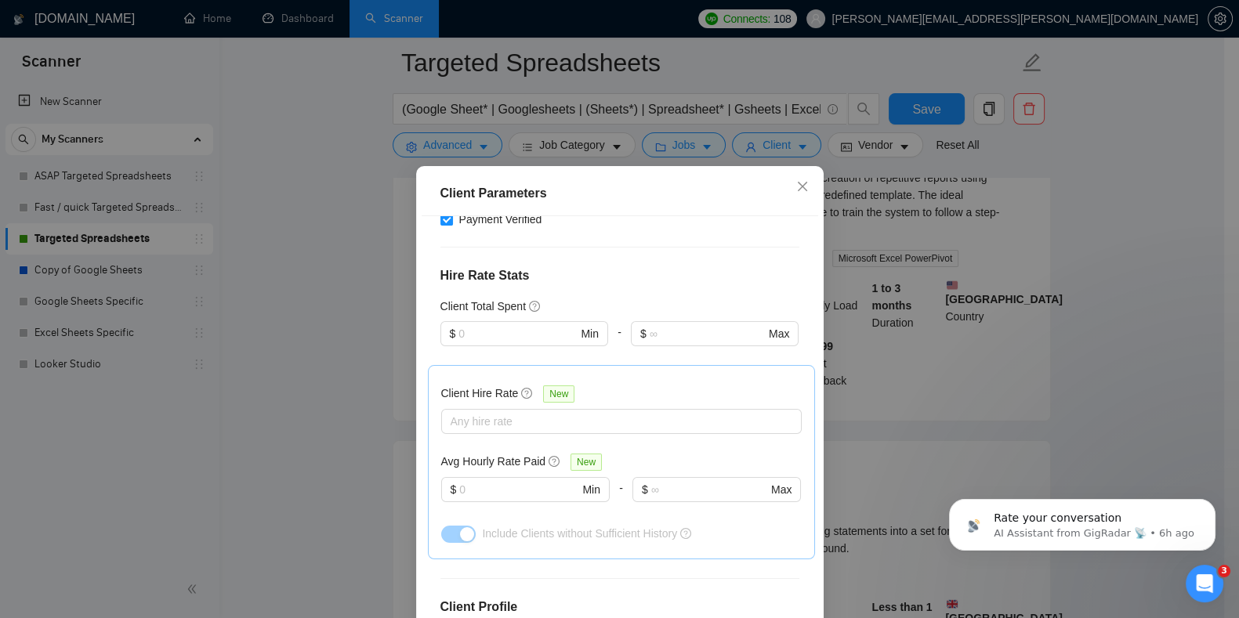
scroll to position [542, 0]
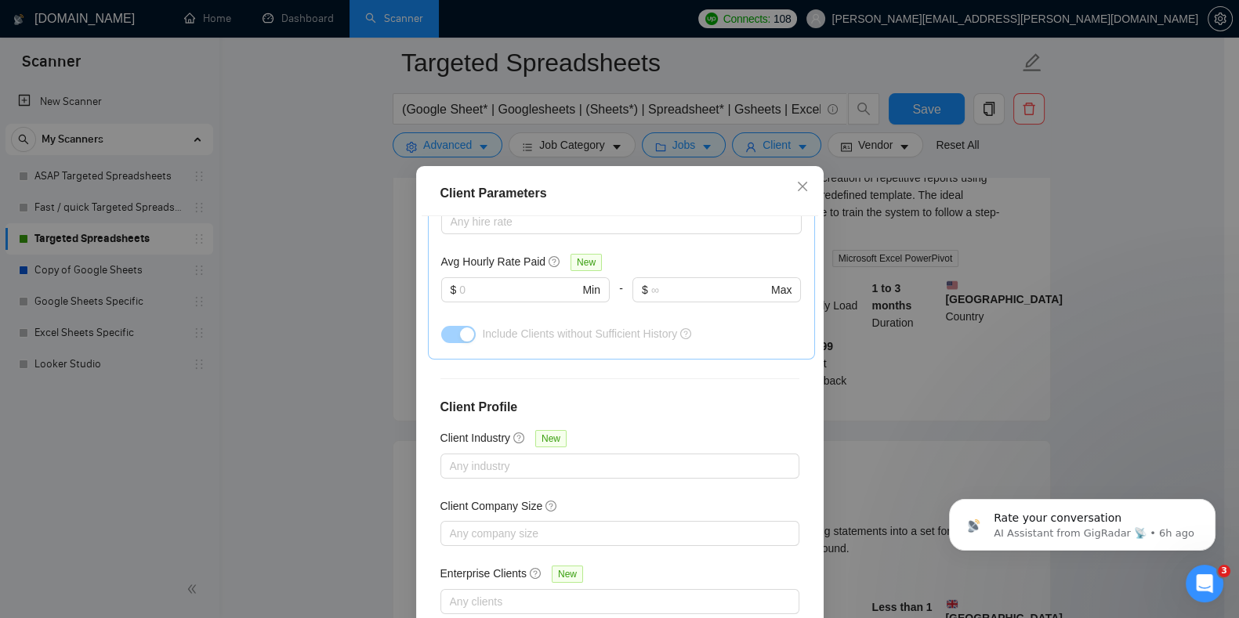
click at [1042, 254] on div "Client Parameters Client Location Include Client Countries Select Exclude Clien…" at bounding box center [619, 309] width 1239 height 618
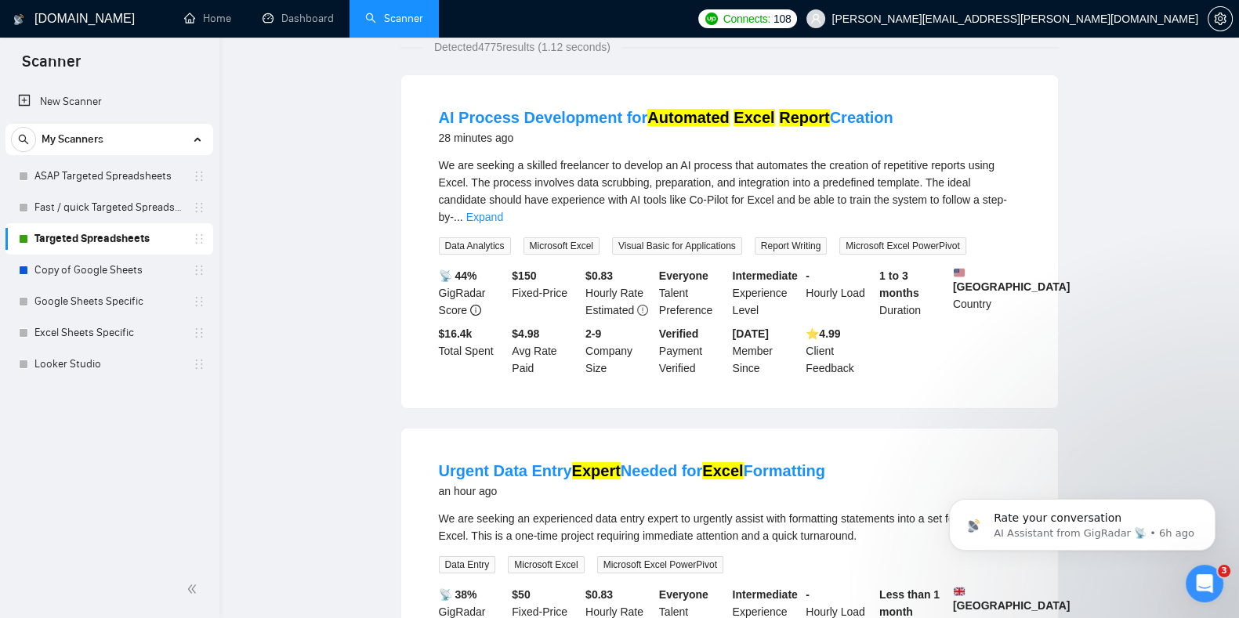
scroll to position [0, 0]
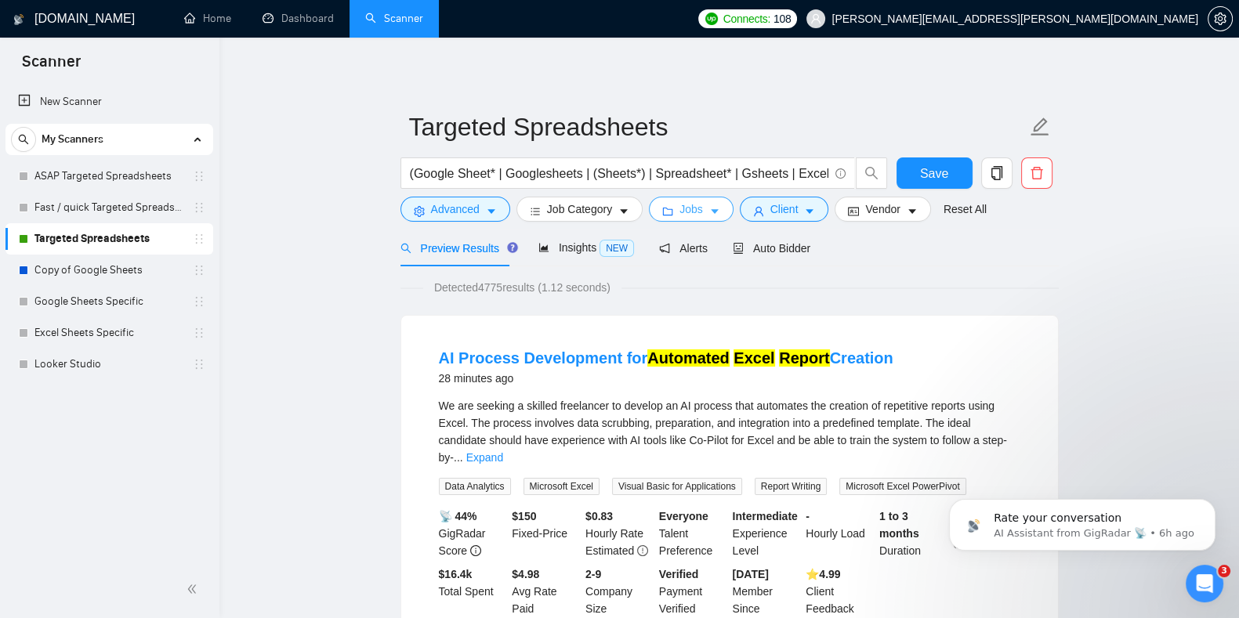
click at [686, 212] on span "Jobs" at bounding box center [691, 209] width 24 height 17
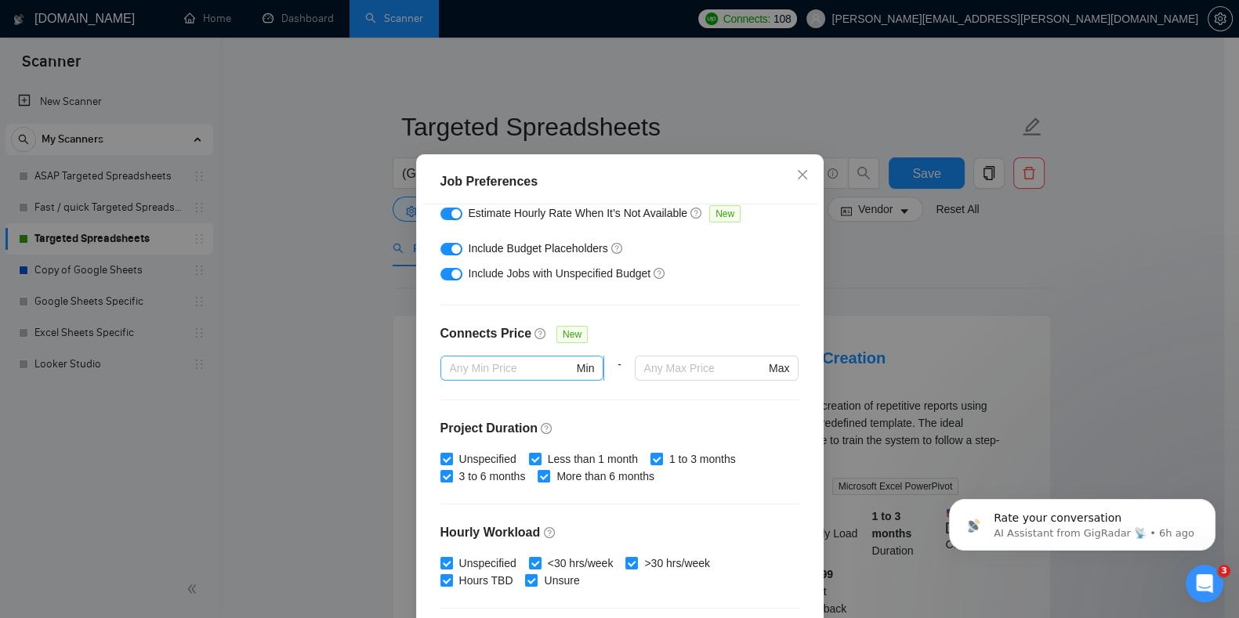
scroll to position [292, 0]
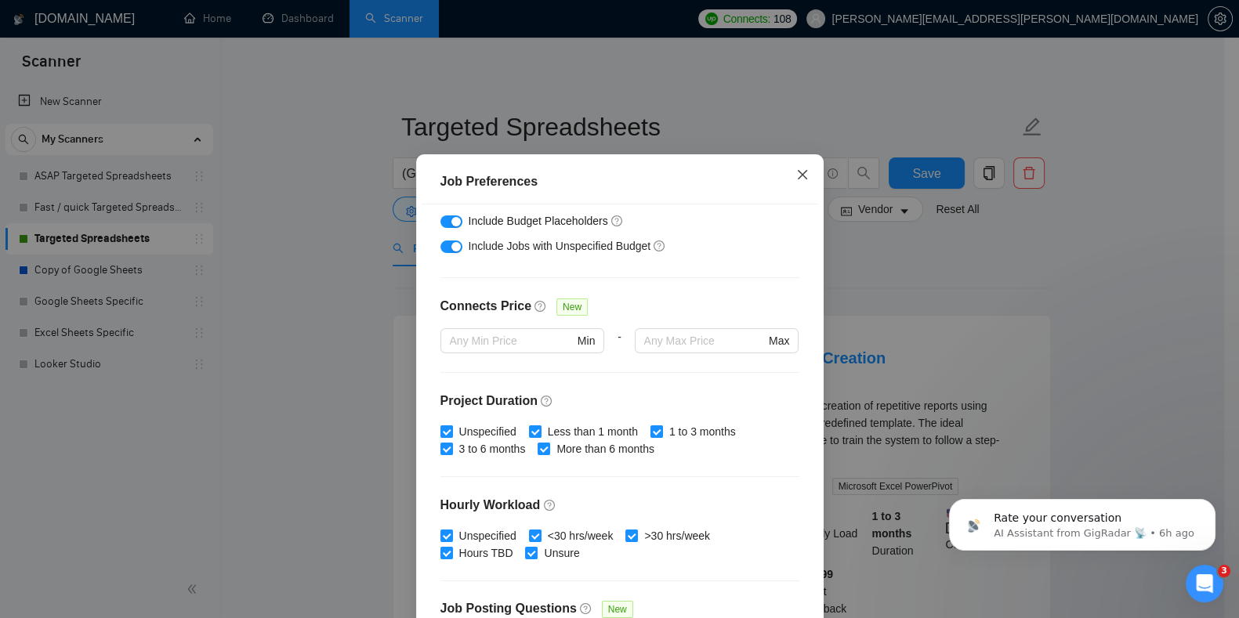
click at [799, 162] on span "Close" at bounding box center [802, 175] width 42 height 42
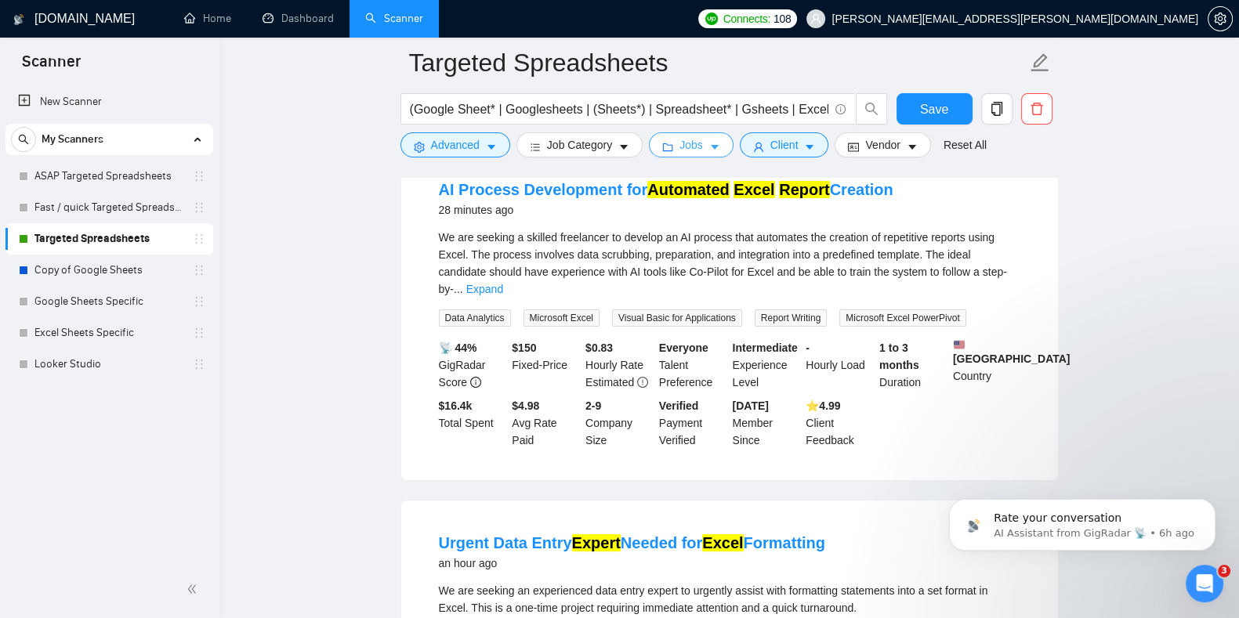
scroll to position [179, 0]
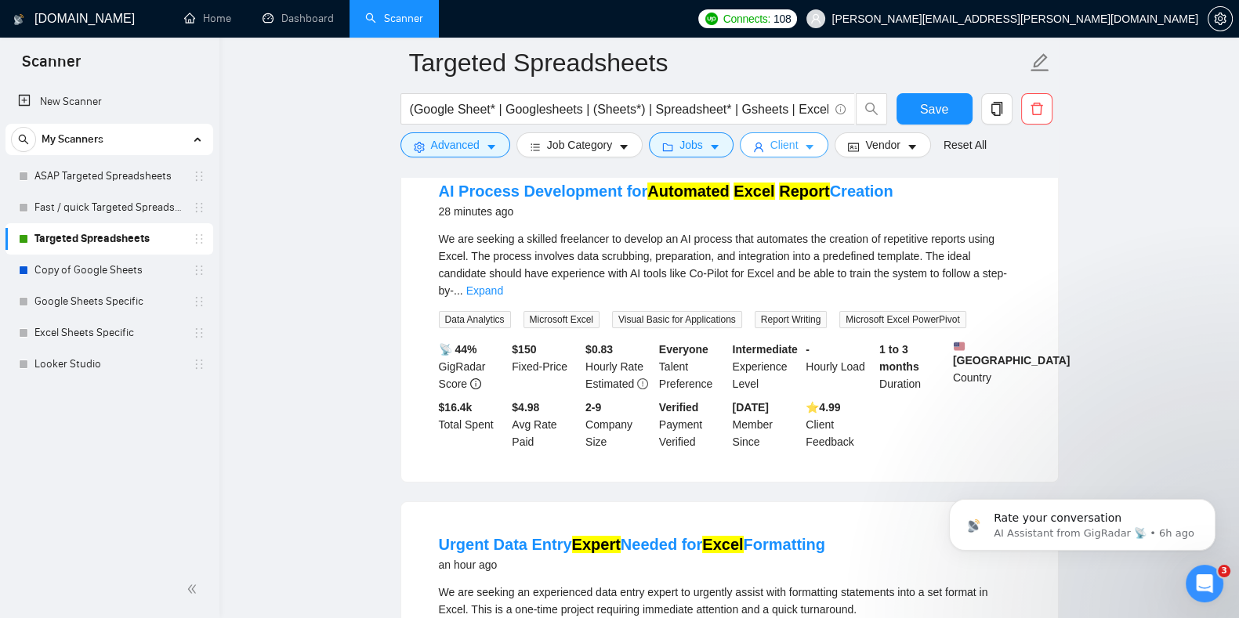
click at [762, 154] on button "Client" at bounding box center [784, 144] width 89 height 25
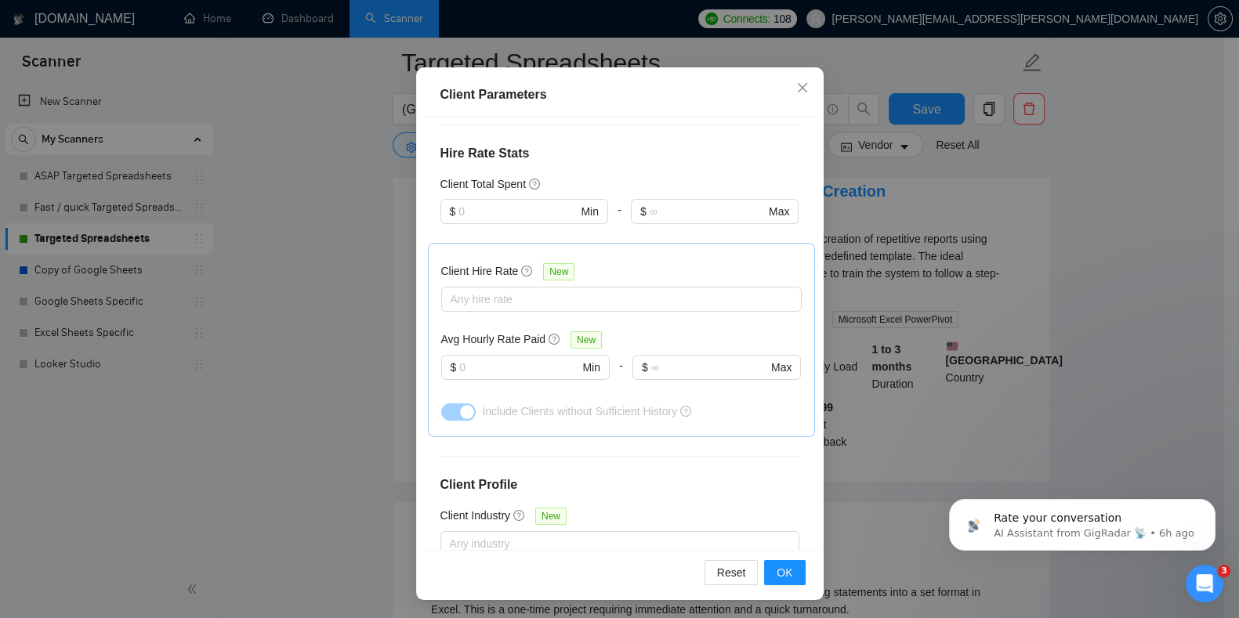
scroll to position [294, 0]
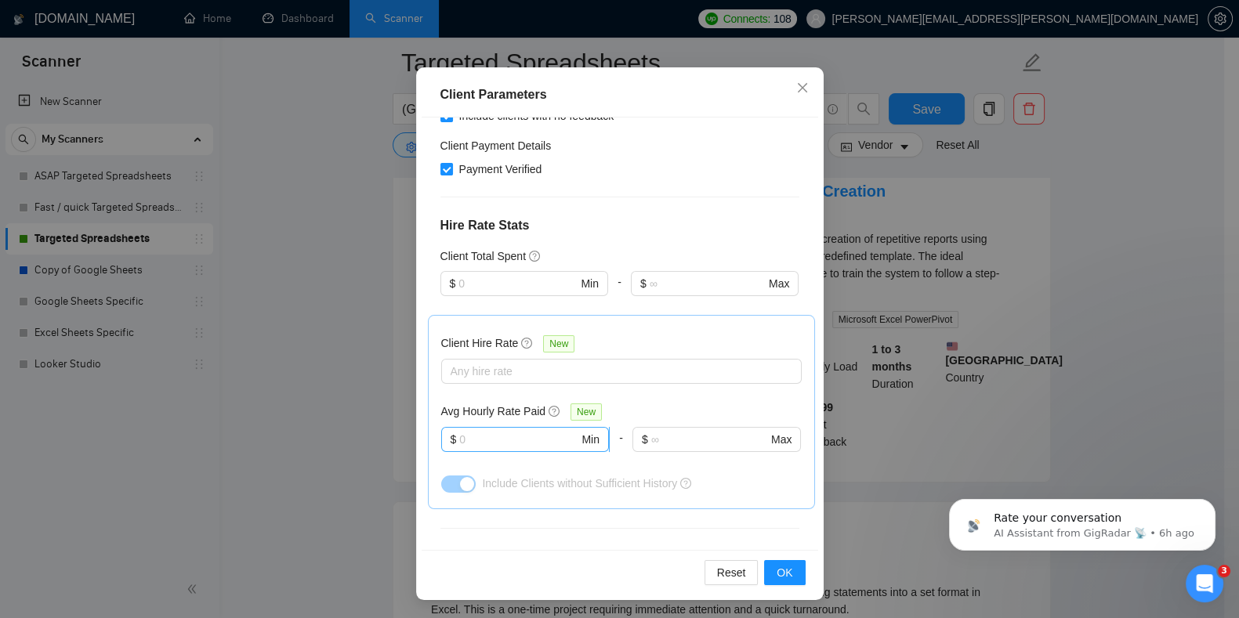
click at [521, 428] on span "$ Min" at bounding box center [525, 439] width 168 height 25
type input "10"
click at [780, 581] on button "OK" at bounding box center [784, 572] width 41 height 25
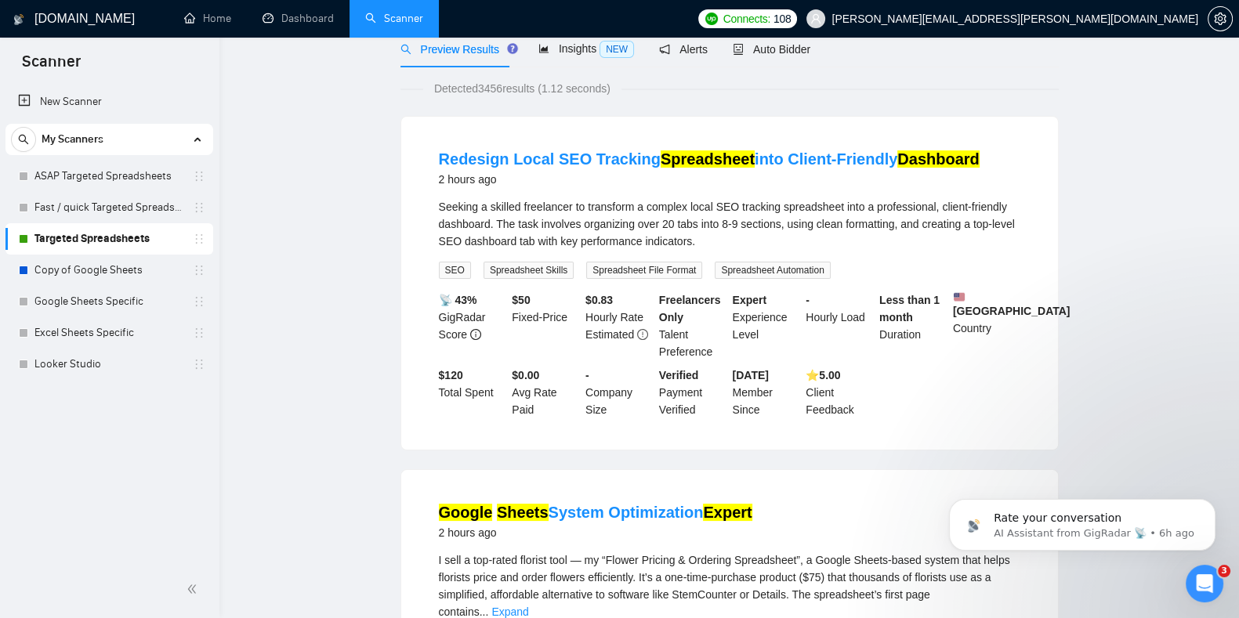
scroll to position [0, 0]
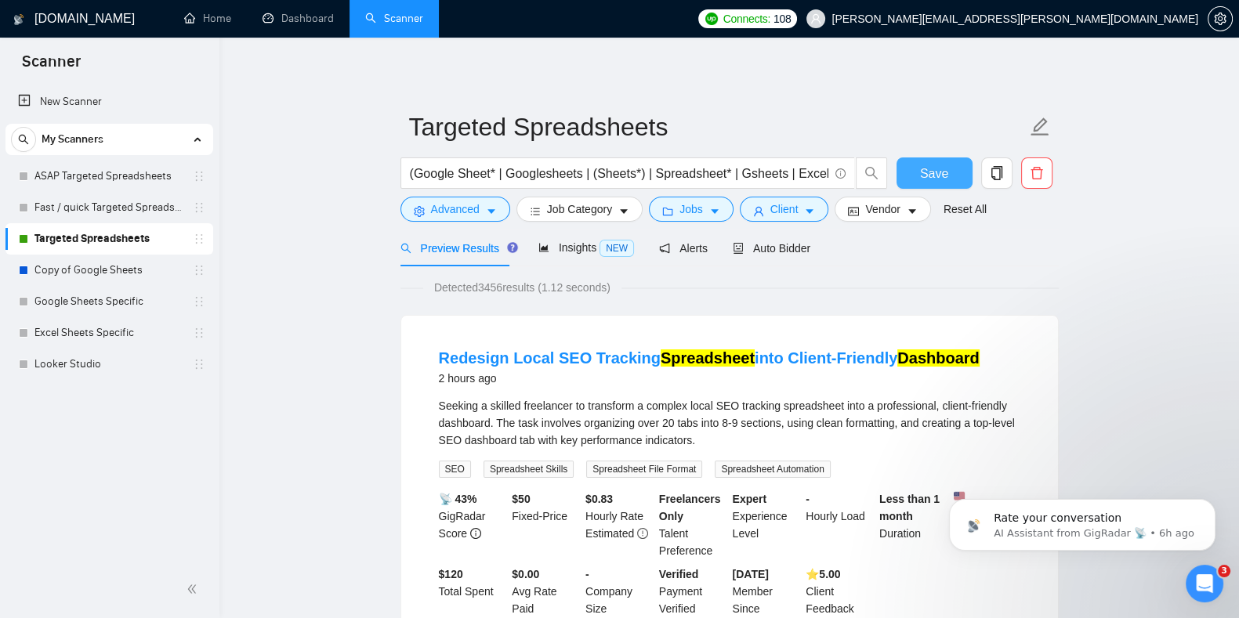
click at [925, 170] on span "Save" at bounding box center [934, 174] width 28 height 20
